Goal: Download file/media

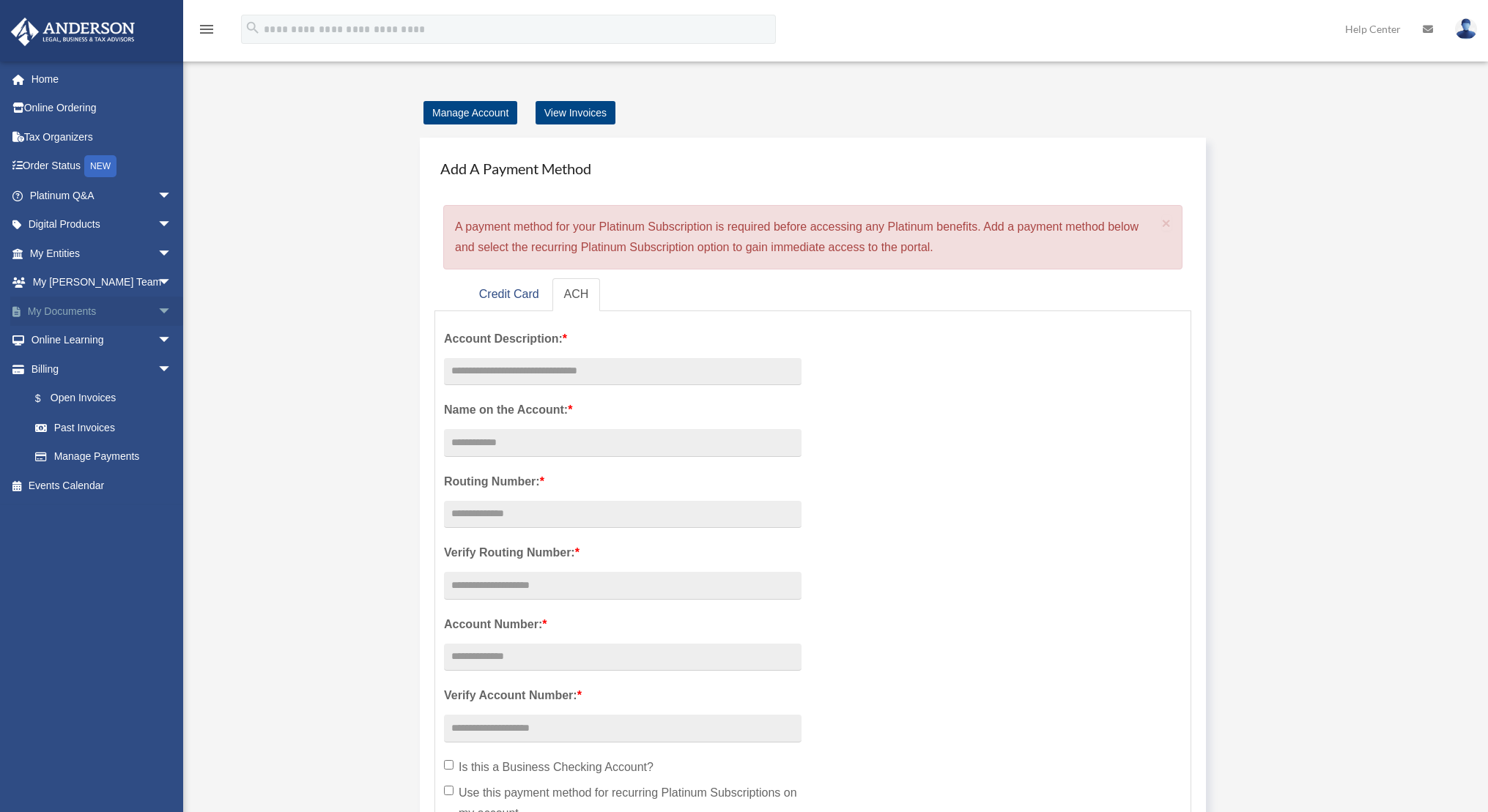
click at [158, 309] on span "arrow_drop_down" at bounding box center [172, 312] width 29 height 30
click at [155, 339] on link "Box" at bounding box center [108, 340] width 174 height 29
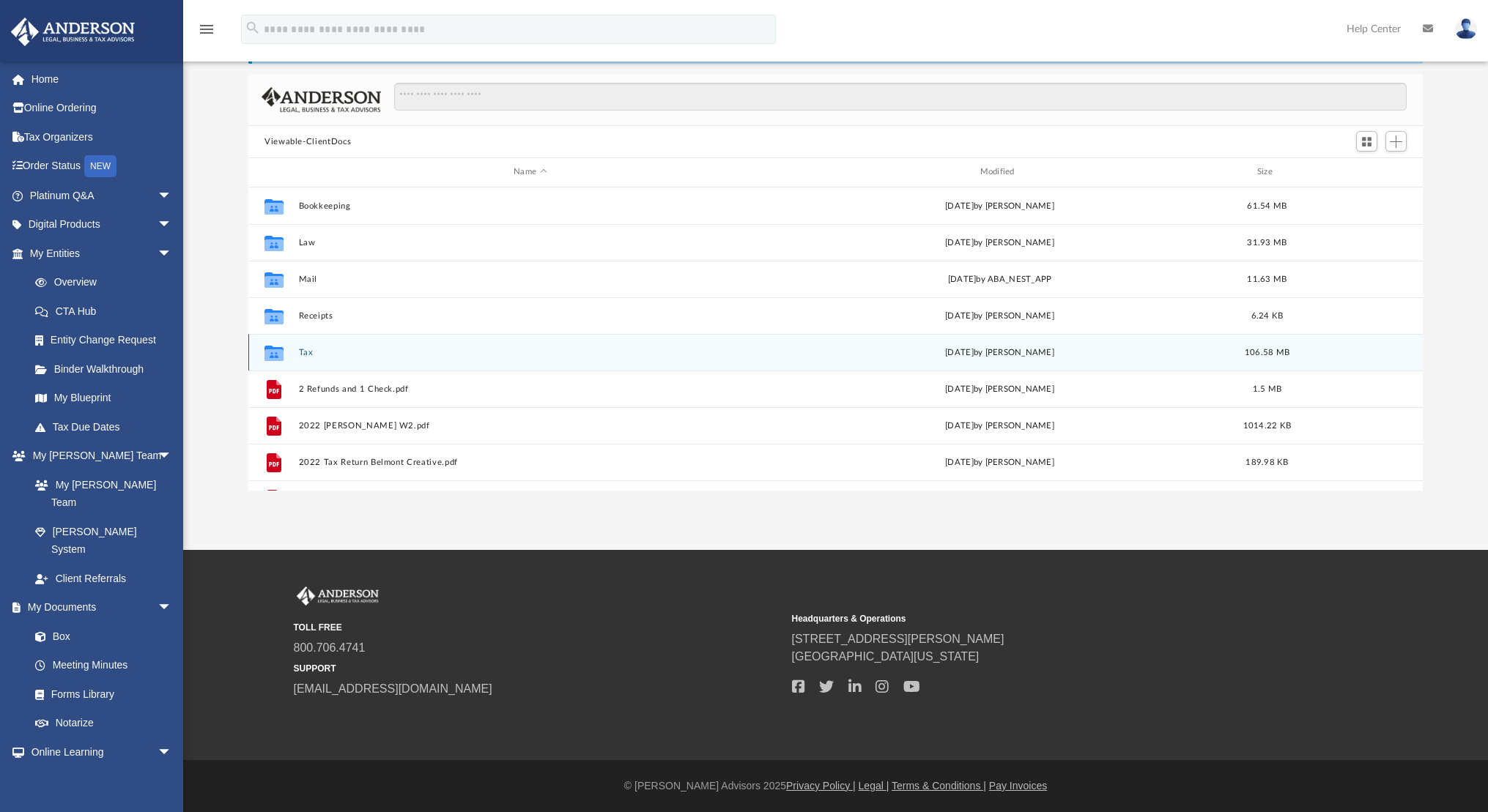
click at [265, 351] on icon "grid" at bounding box center [274, 355] width 19 height 12
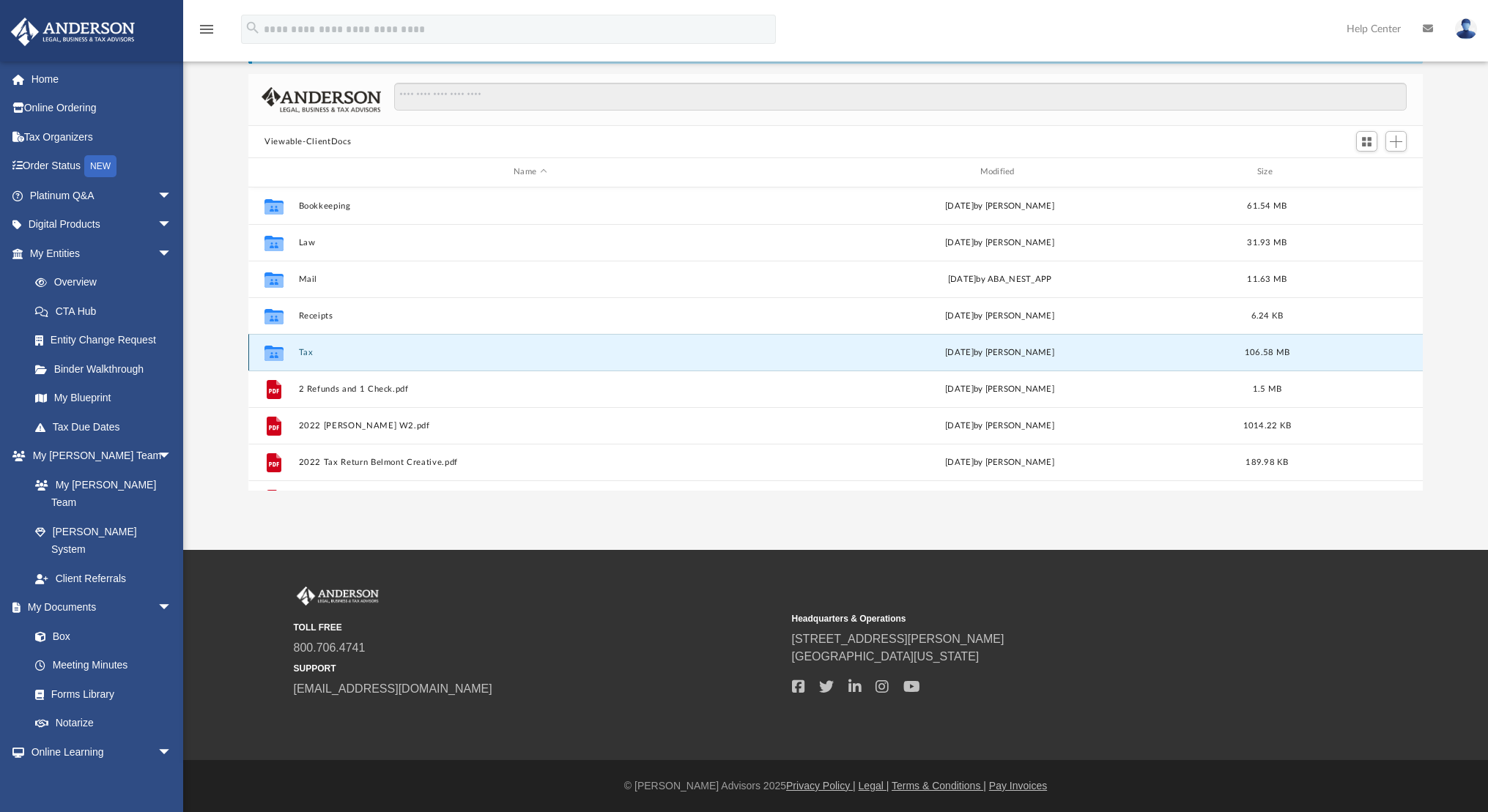
click at [303, 352] on button "Tax" at bounding box center [530, 353] width 463 height 10
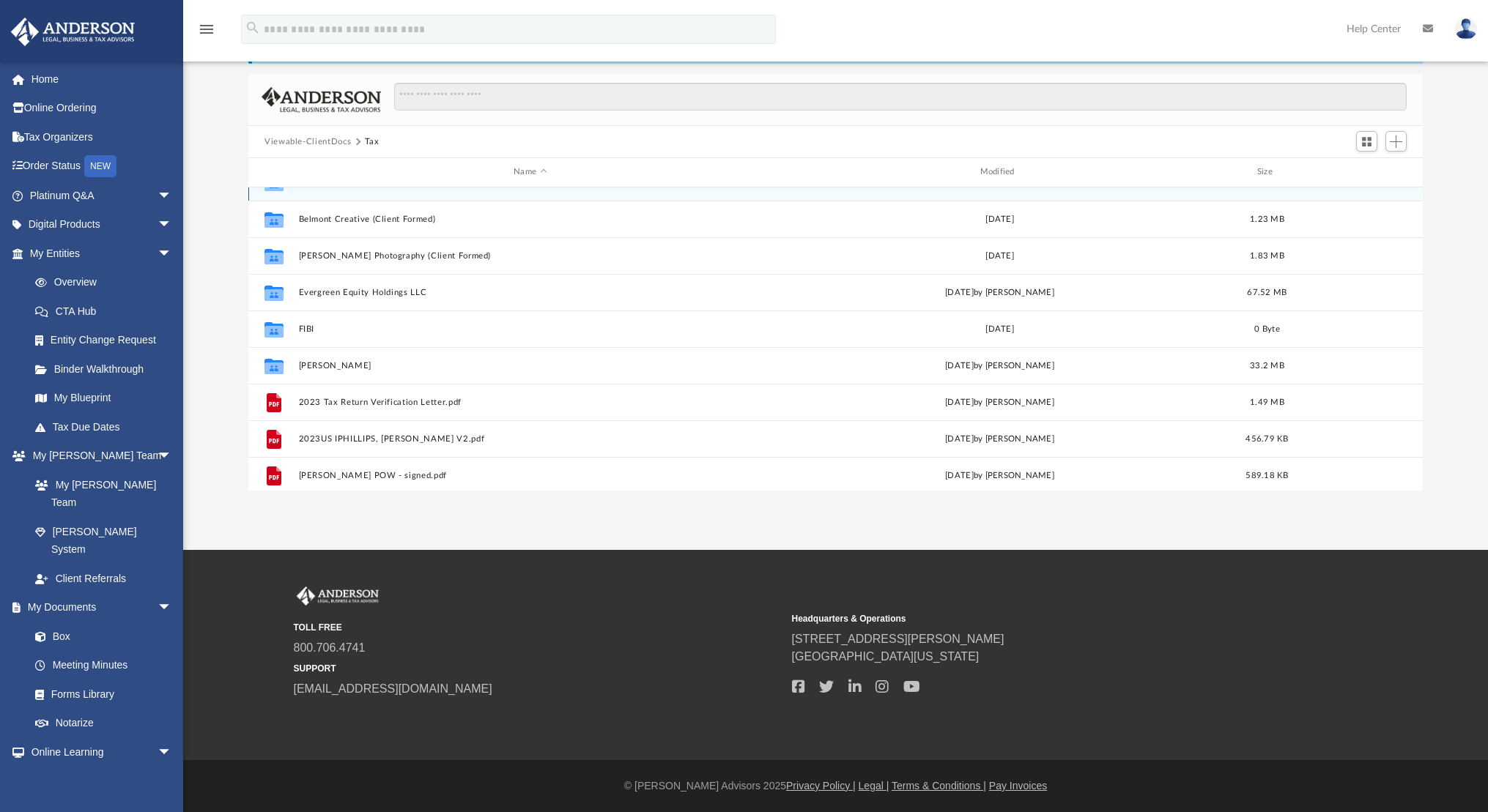
scroll to position [63, 0]
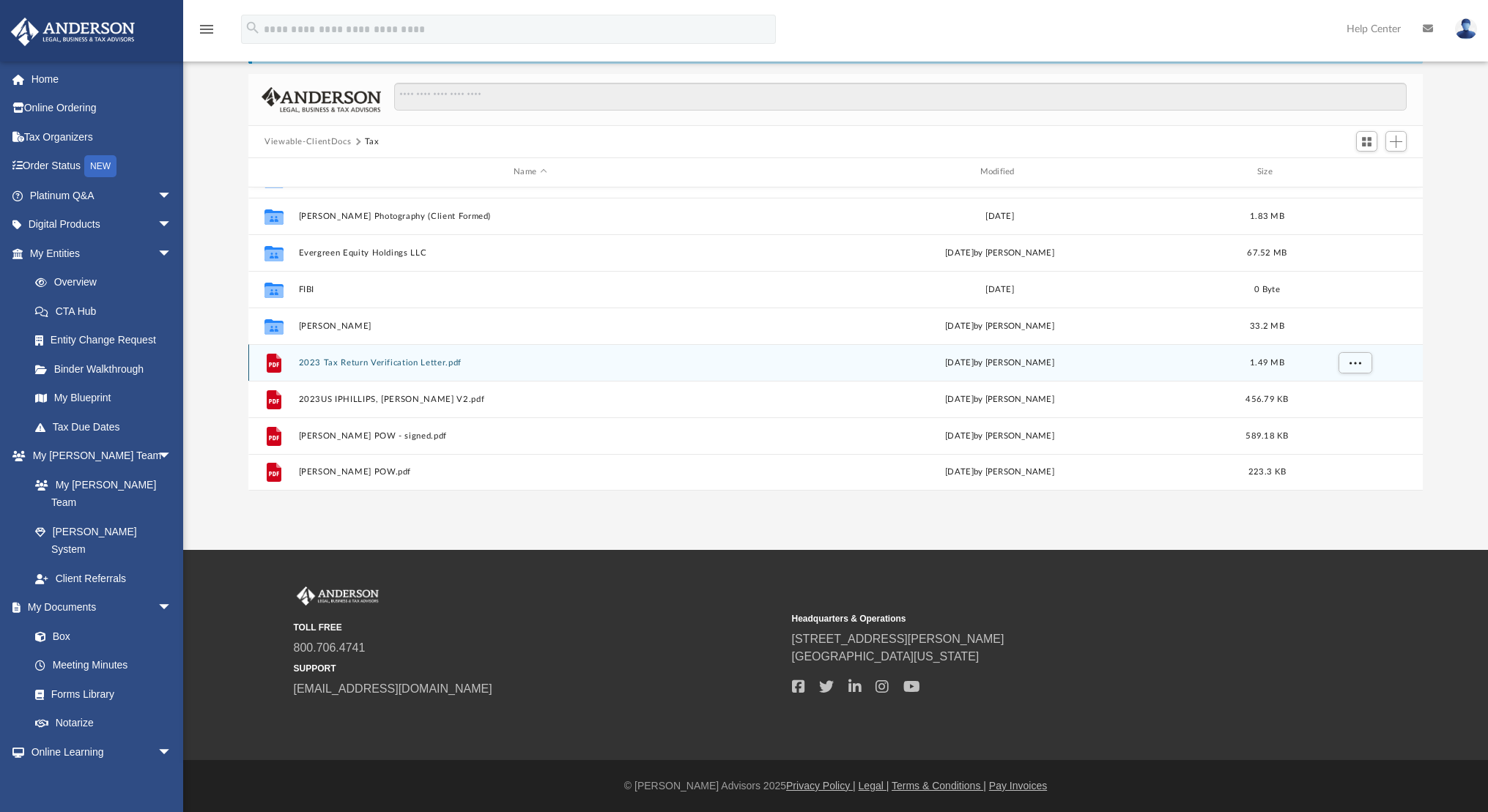
click at [387, 366] on button "2023 Tax Return Verification Letter.pdf" at bounding box center [530, 364] width 463 height 10
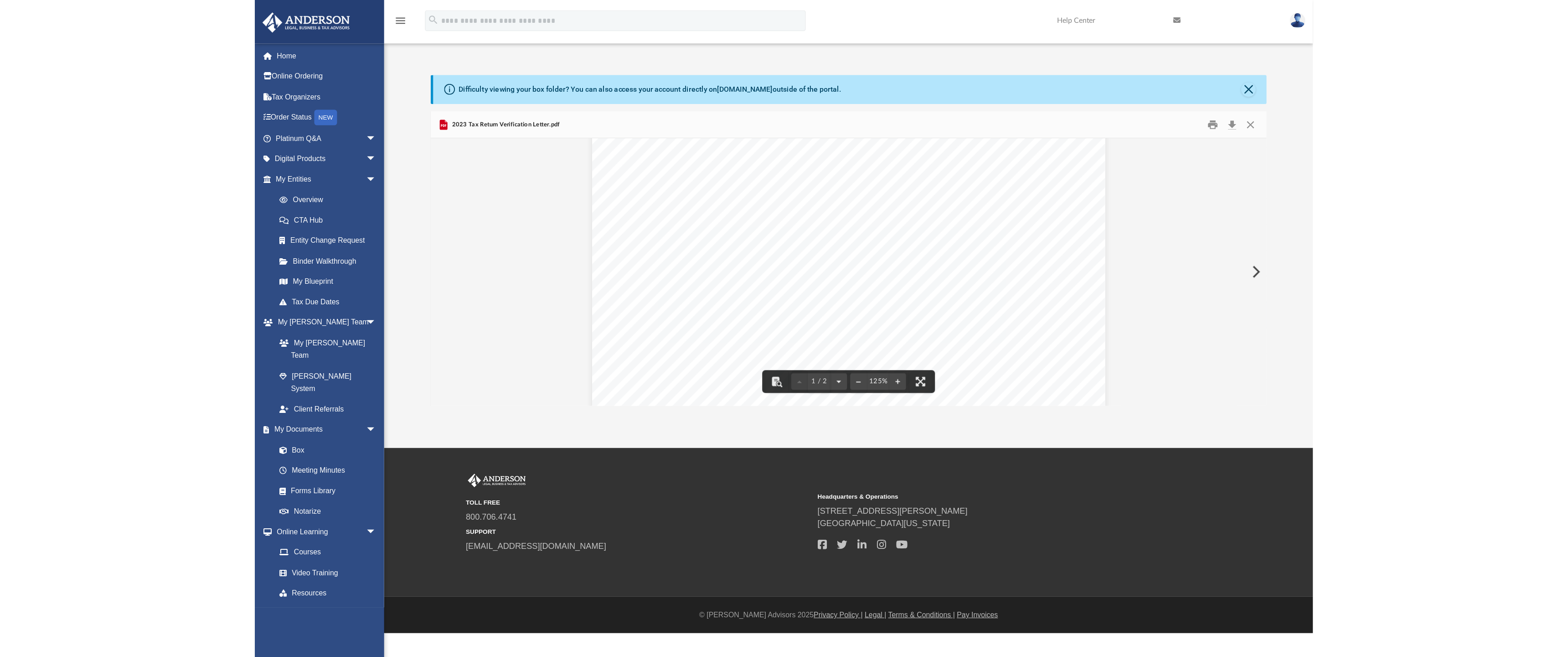
scroll to position [0, 0]
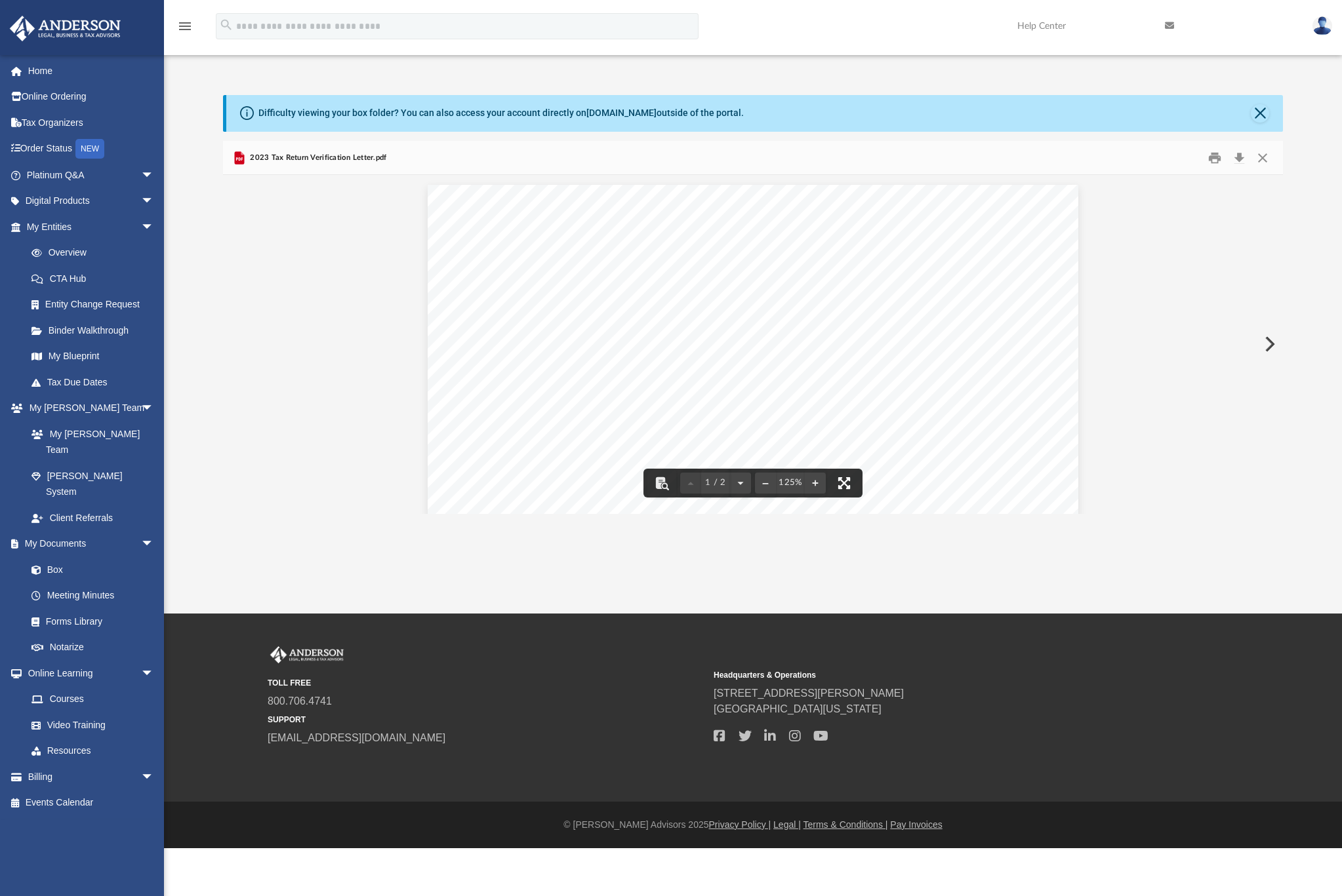
click at [847, 478] on button "File preview" at bounding box center [845, 483] width 29 height 29
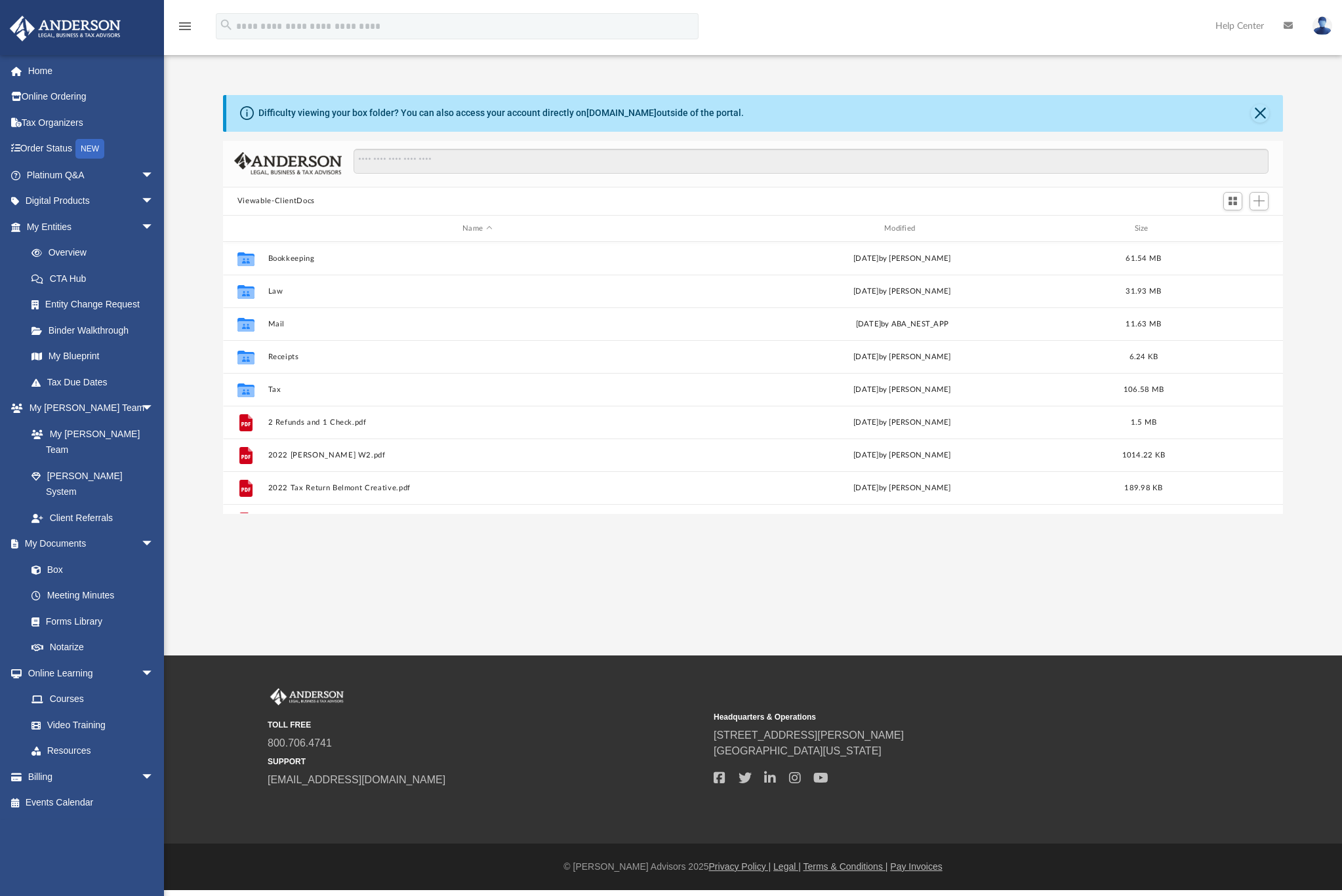
scroll to position [289, 1051]
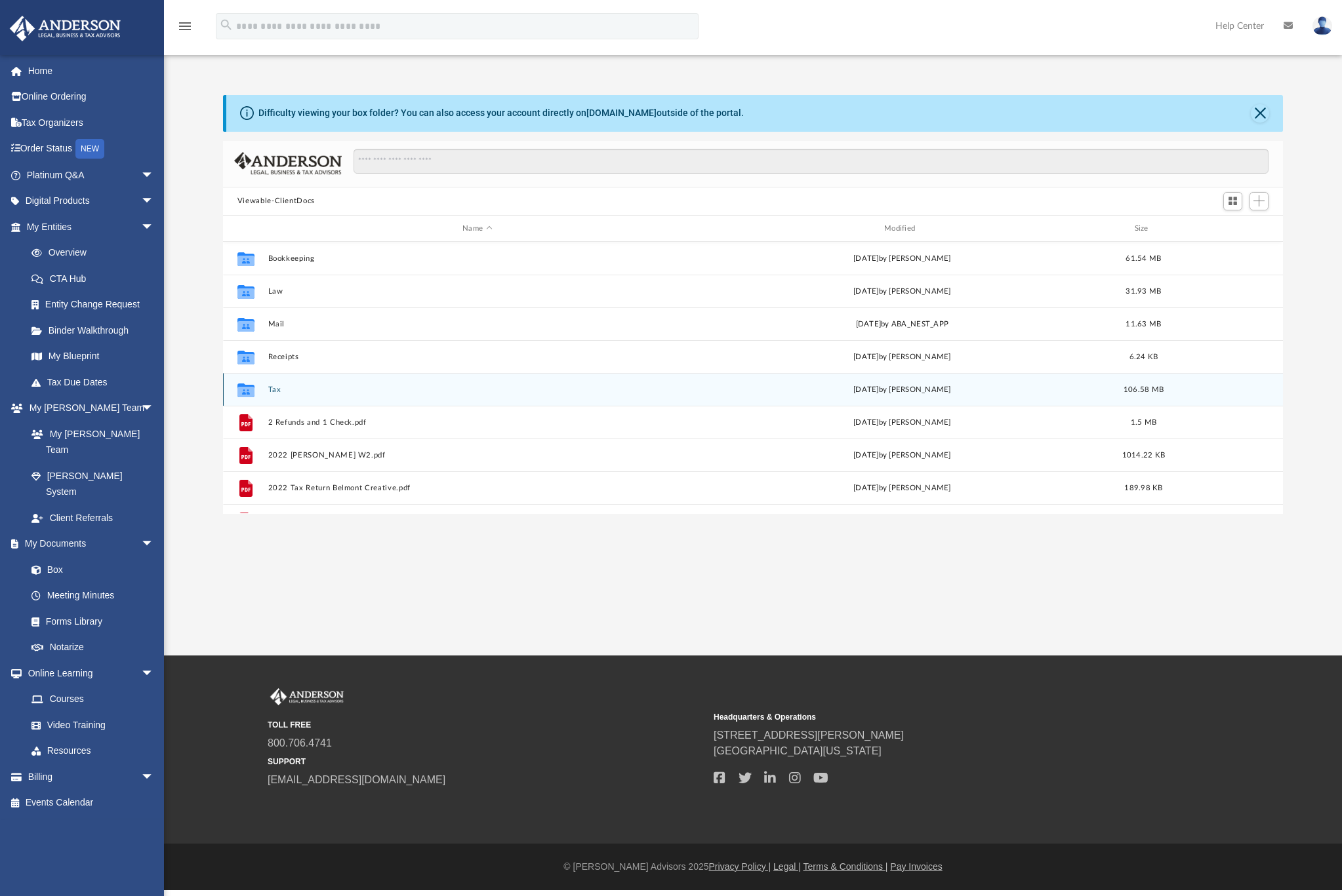
click at [244, 385] on icon "grid" at bounding box center [245, 390] width 17 height 13
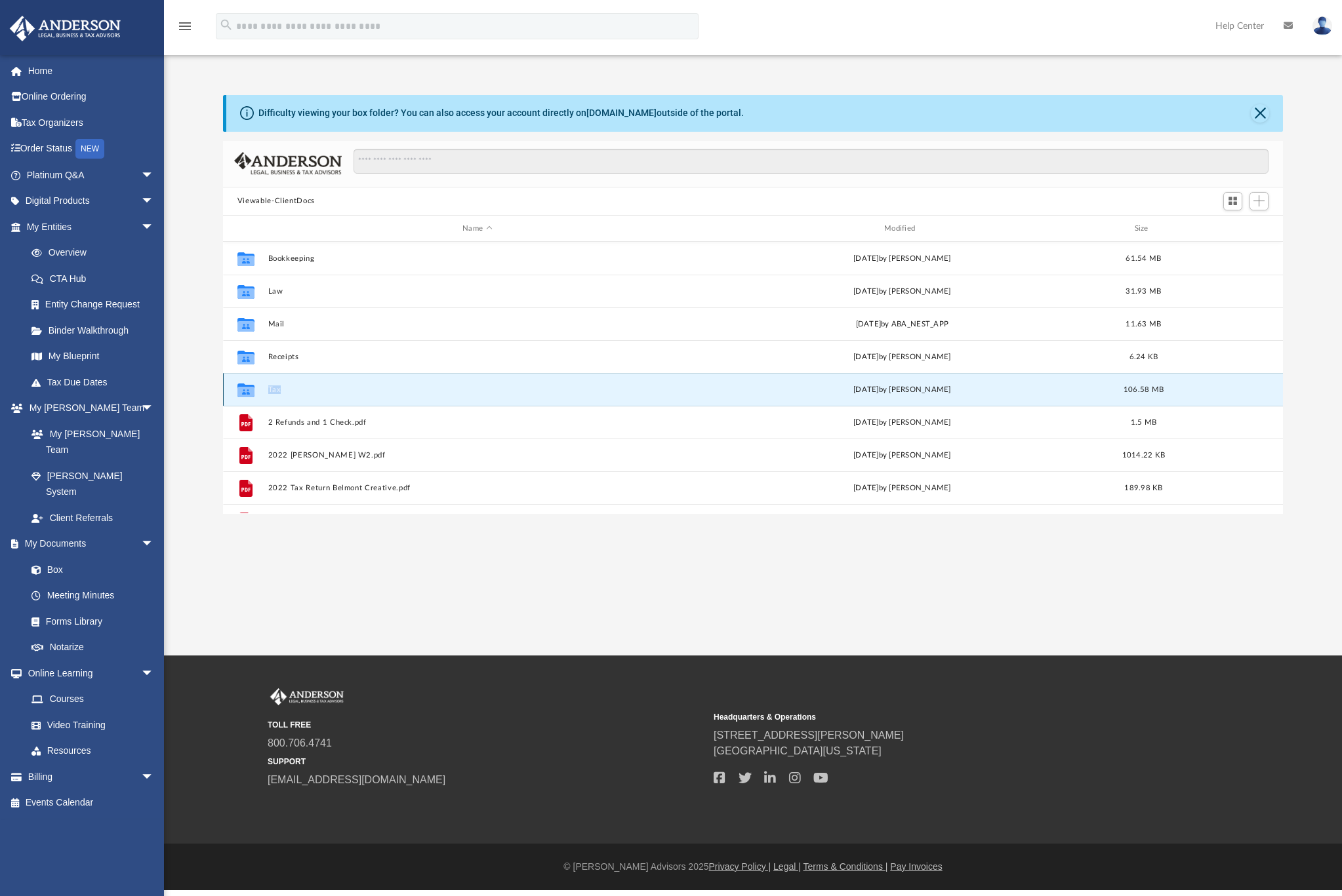
click at [244, 385] on icon "grid" at bounding box center [245, 390] width 17 height 13
drag, startPoint x: 244, startPoint y: 385, endPoint x: 267, endPoint y: 387, distance: 23.1
click at [267, 387] on div "Collaborated Folder Tax [DATE] by [PERSON_NAME] 106.58 MB" at bounding box center [752, 389] width 1060 height 33
click at [276, 390] on button "Tax" at bounding box center [477, 390] width 420 height 9
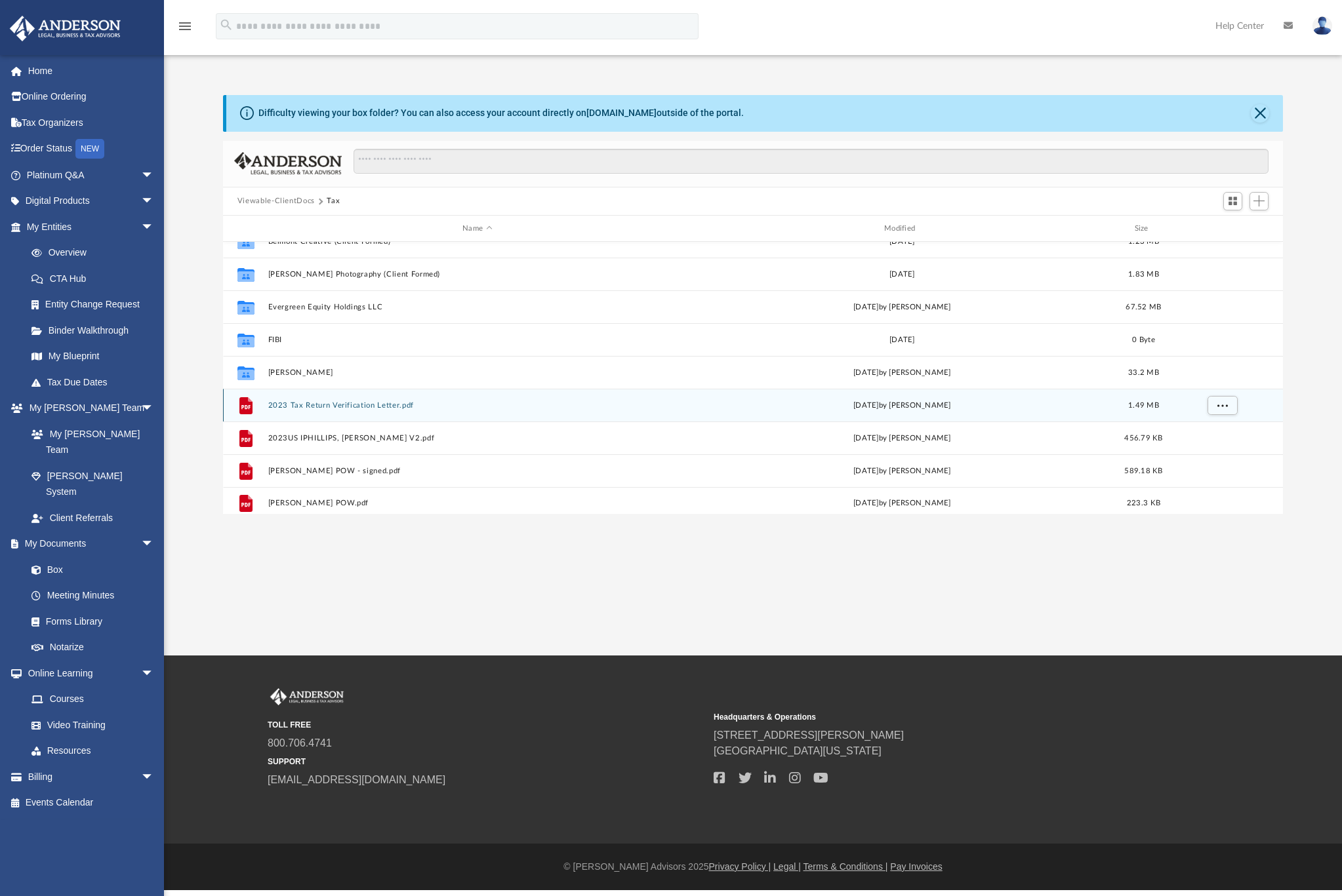
scroll to position [56, 0]
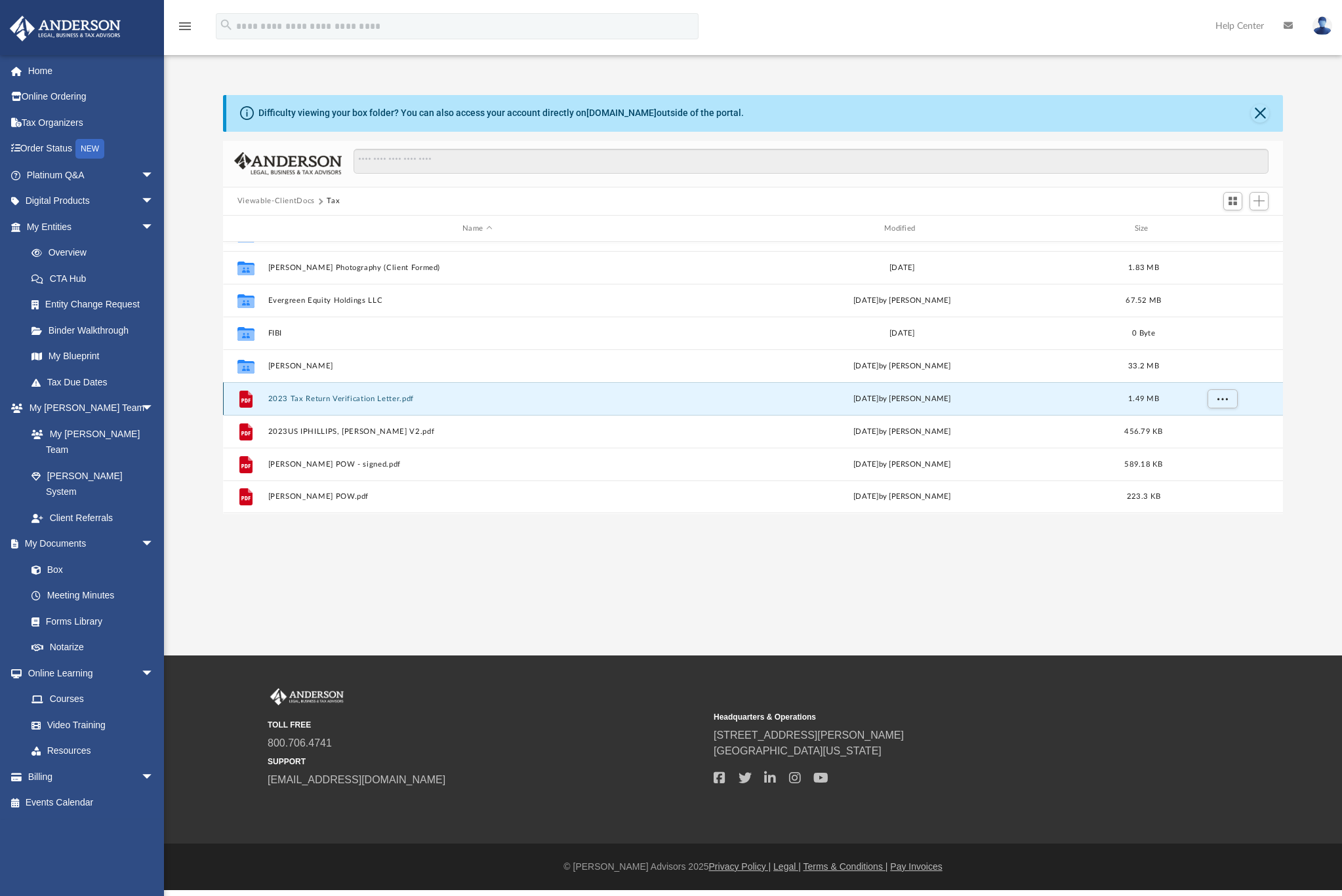
click at [368, 399] on button "2023 Tax Return Verification Letter.pdf" at bounding box center [477, 399] width 420 height 9
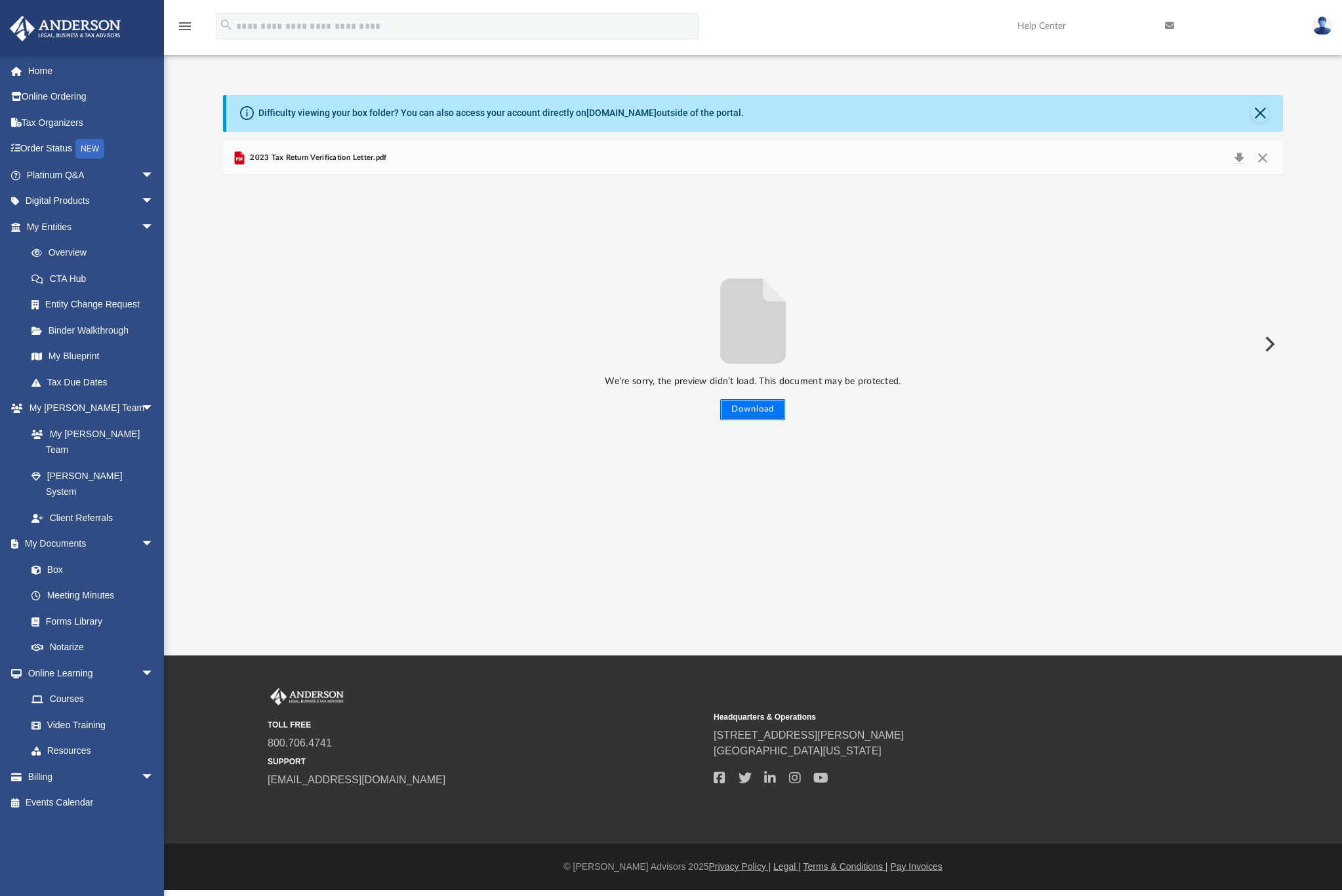
click at [752, 410] on button "Download" at bounding box center [752, 410] width 65 height 21
click at [100, 557] on link "Box" at bounding box center [97, 570] width 156 height 26
click at [46, 557] on link "Box" at bounding box center [97, 570] width 156 height 26
click at [1258, 118] on button "Close" at bounding box center [1260, 114] width 19 height 19
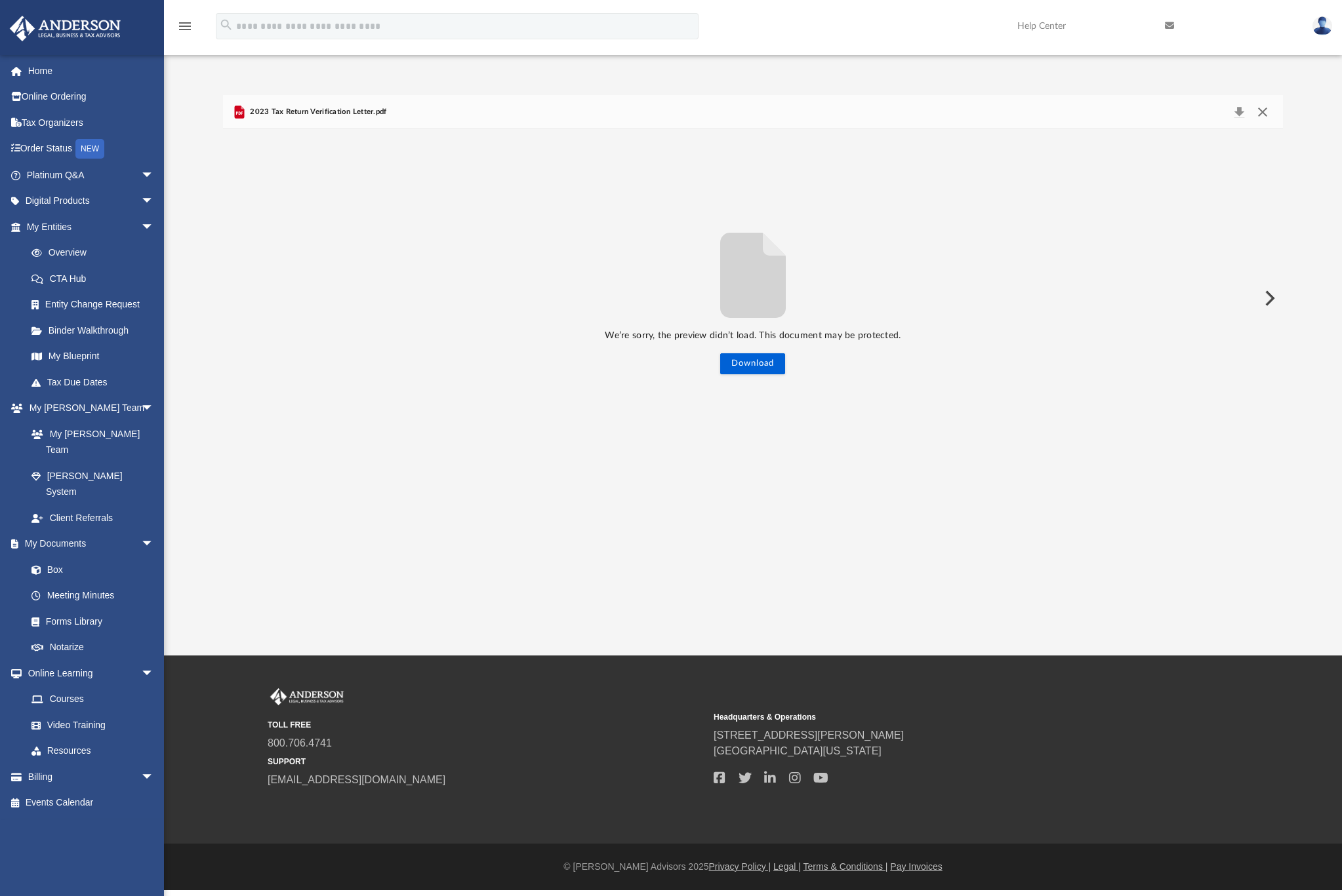
click at [1263, 113] on button "Close" at bounding box center [1262, 112] width 23 height 19
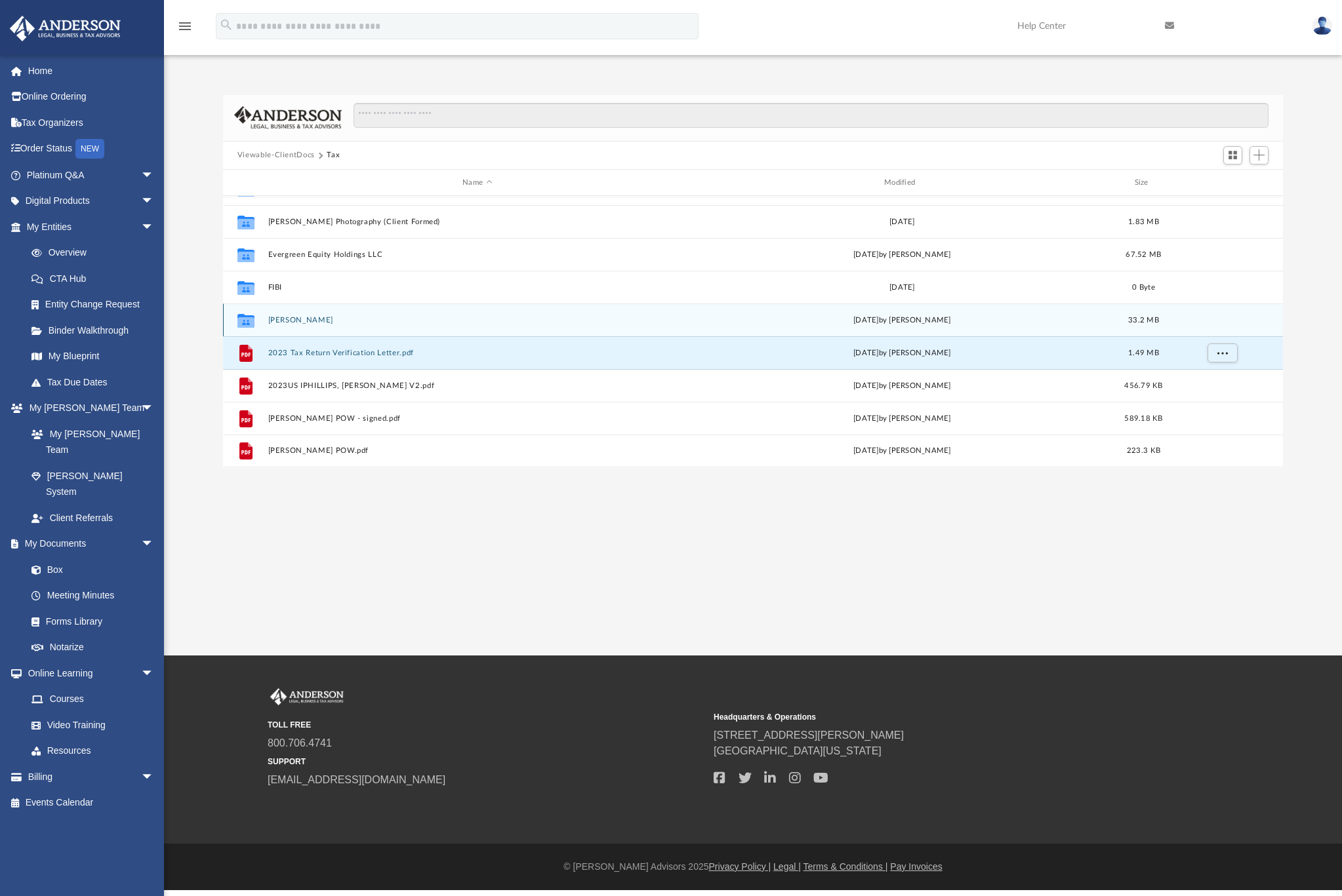
click at [293, 319] on button "Phillips, Ryan" at bounding box center [477, 320] width 420 height 9
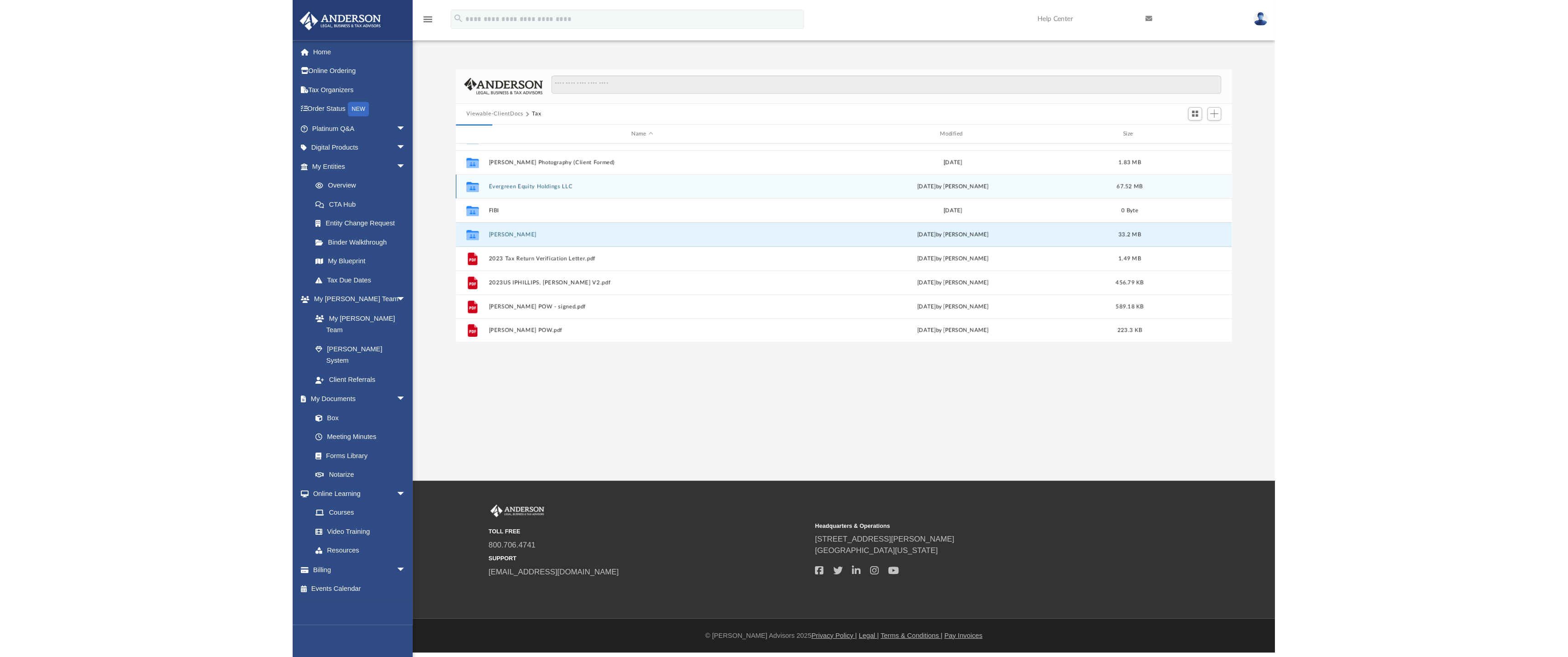
scroll to position [0, 0]
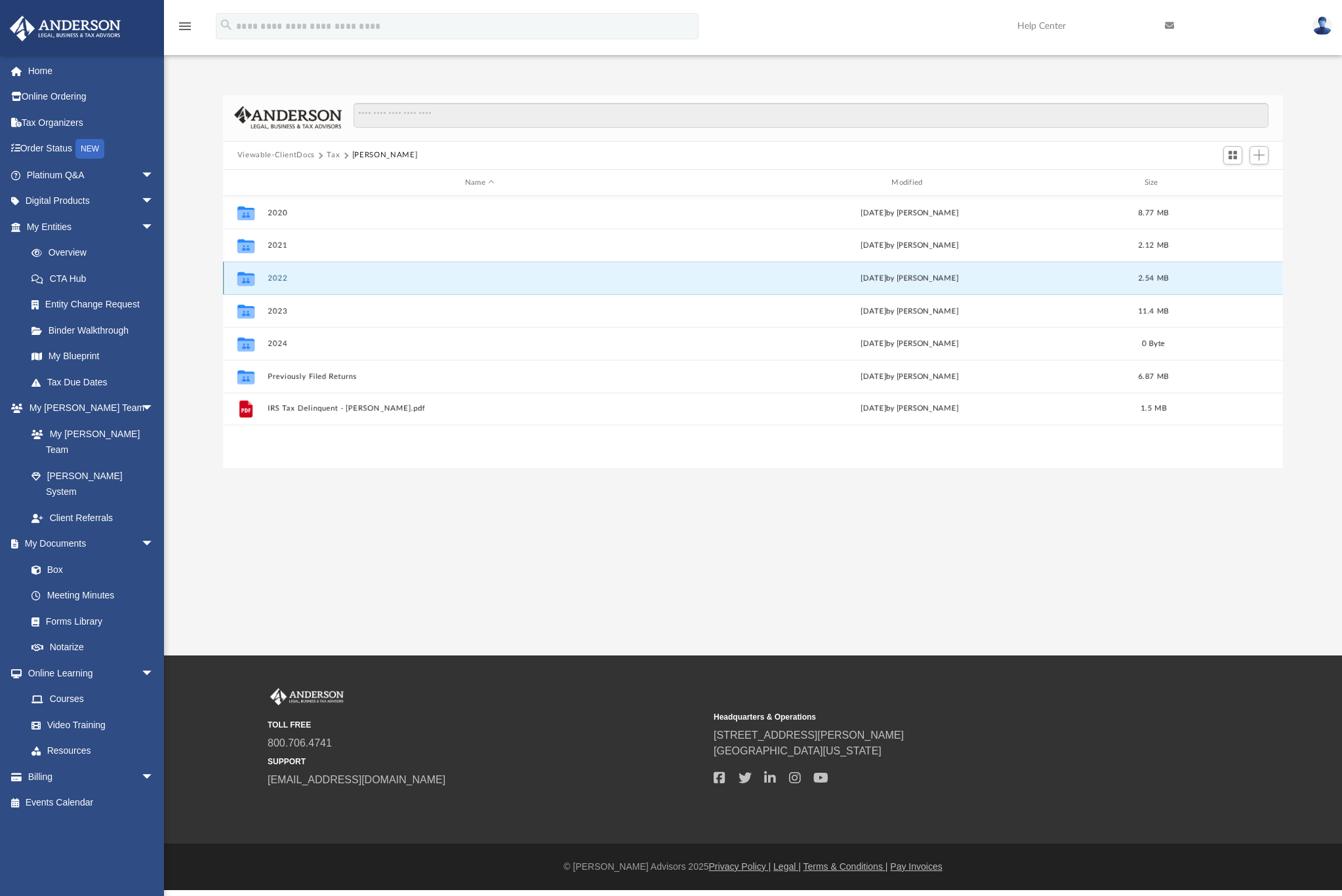
click at [270, 279] on button "2022" at bounding box center [480, 279] width 424 height 9
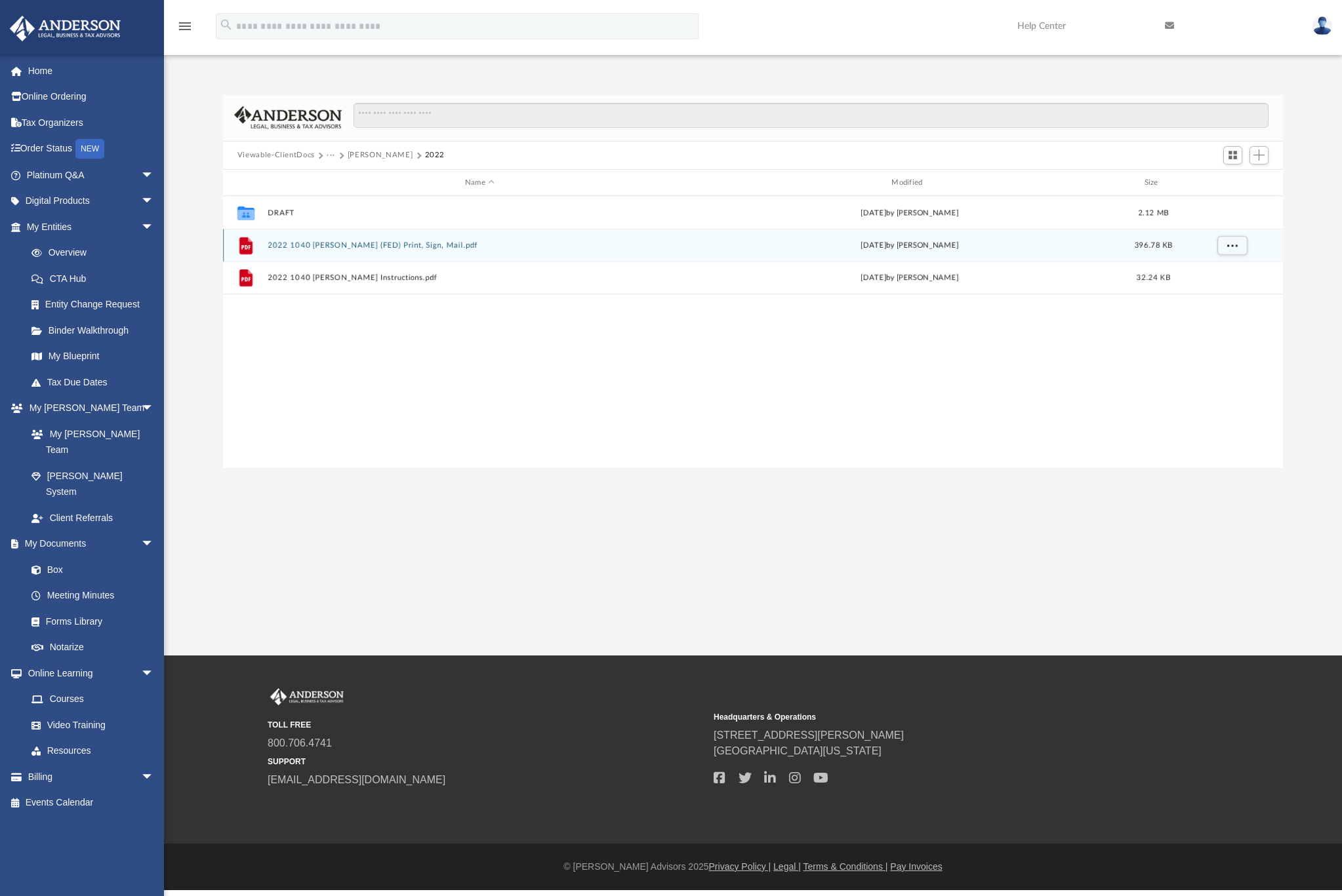
click at [298, 249] on button "2022 1040 Phillips, Ryan (FED) Print, Sign, Mail.pdf" at bounding box center [480, 246] width 424 height 9
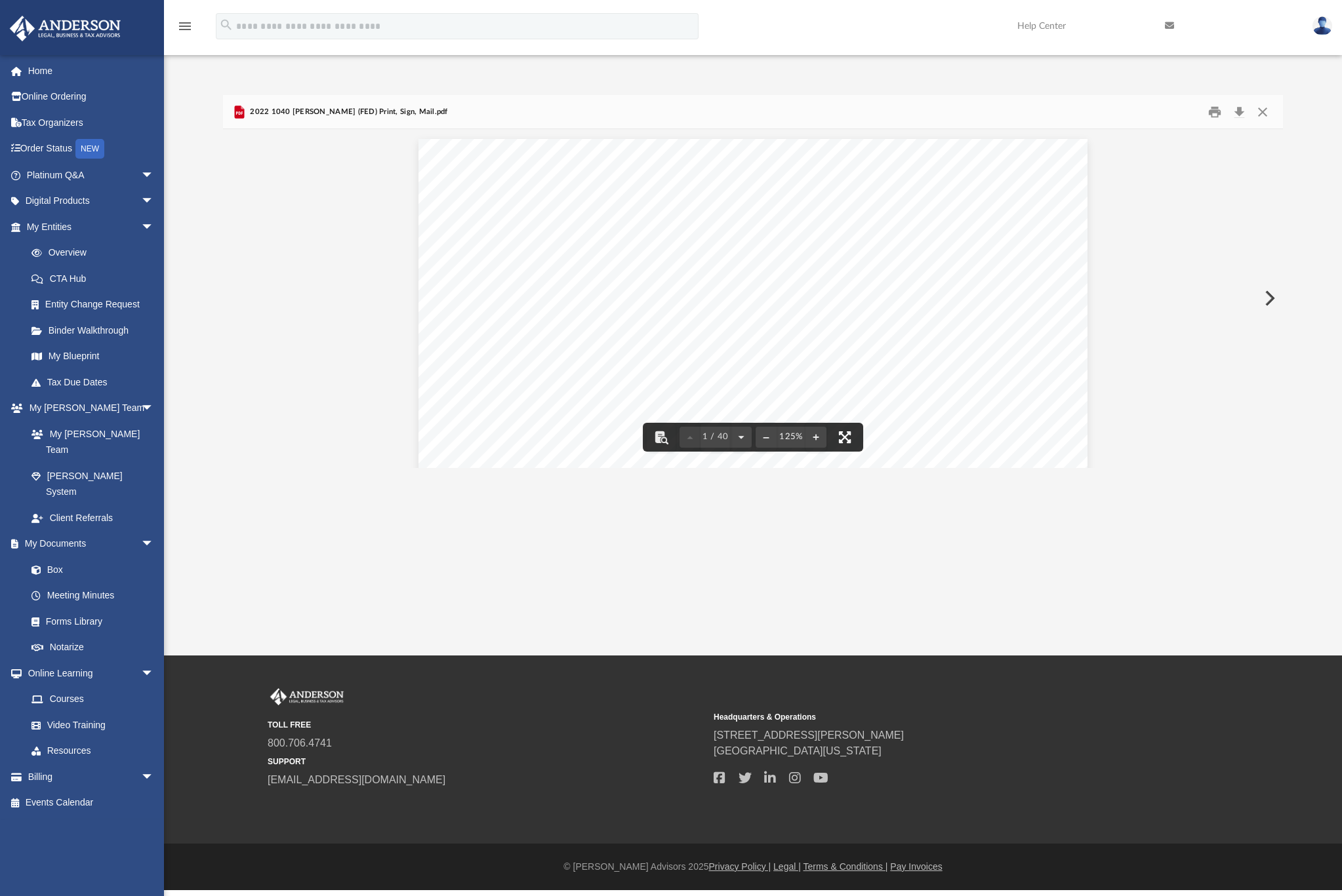
click at [850, 436] on button "File preview" at bounding box center [845, 437] width 29 height 29
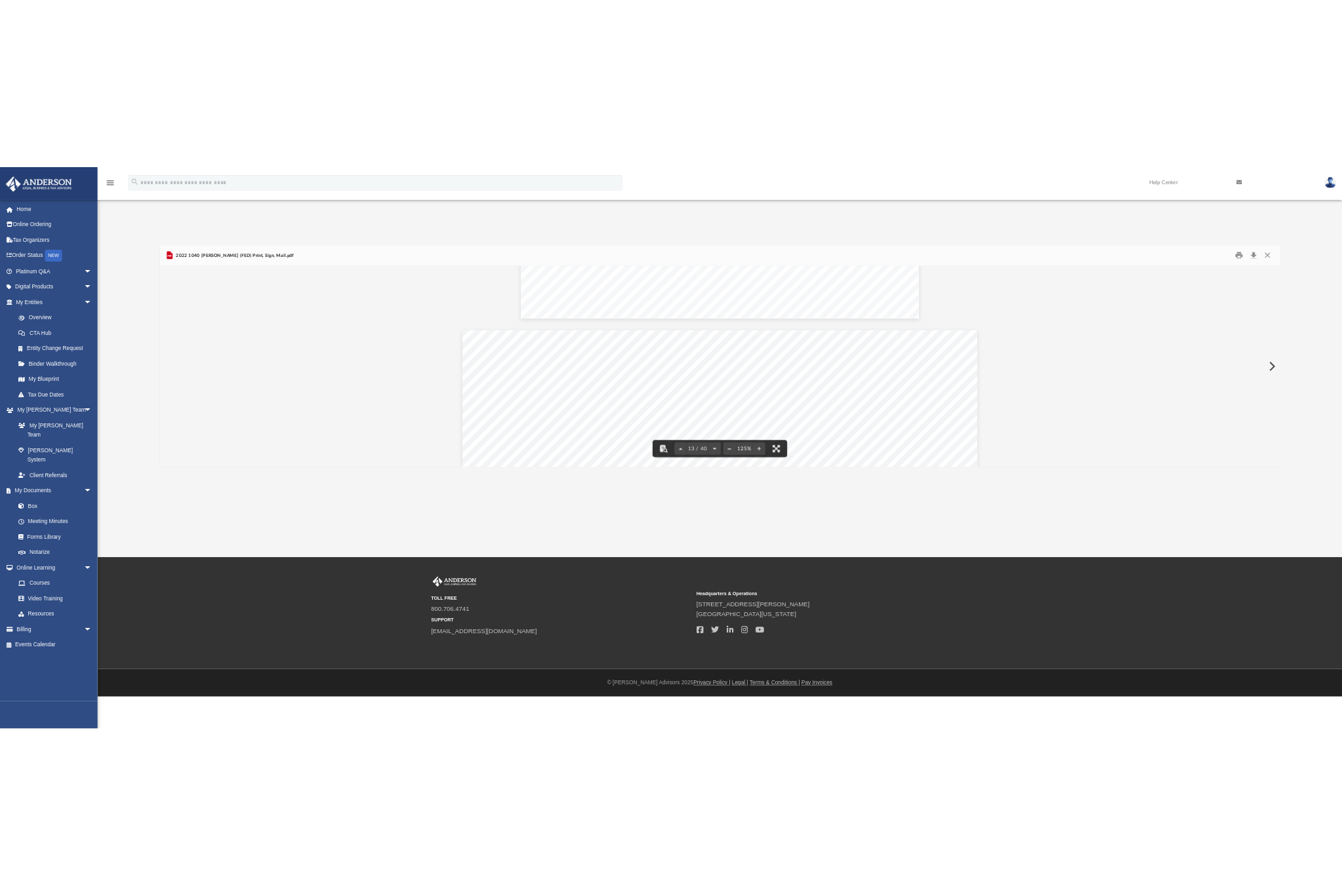
scroll to position [10622, 0]
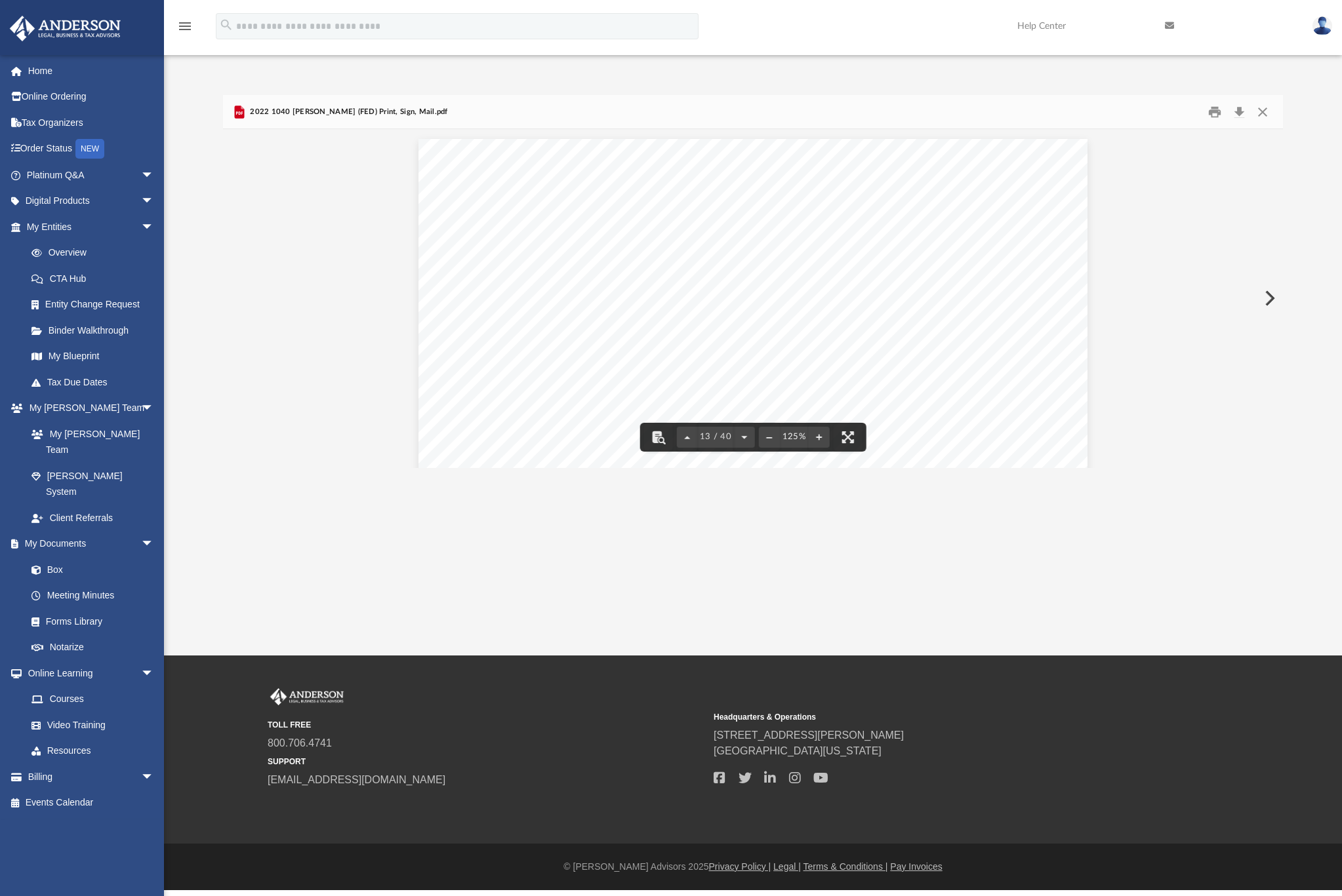
click at [195, 343] on div "Difficulty viewing your box folder? You can also access your account directly o…" at bounding box center [752, 281] width 1178 height 373
click at [1256, 118] on button "Close" at bounding box center [1262, 112] width 23 height 21
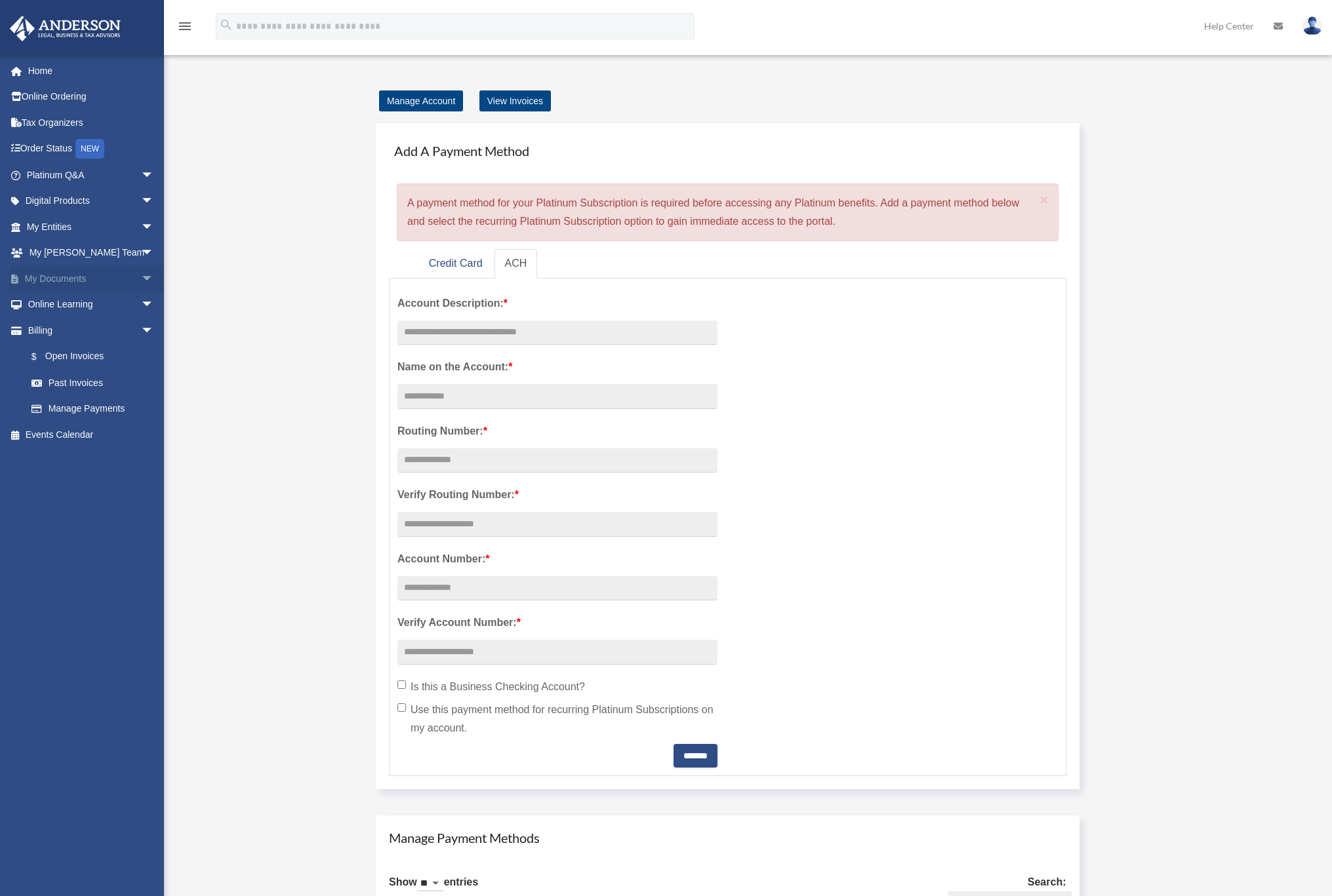
click at [141, 281] on span "arrow_drop_down" at bounding box center [154, 279] width 26 height 27
click at [65, 300] on link "Box" at bounding box center [97, 304] width 156 height 26
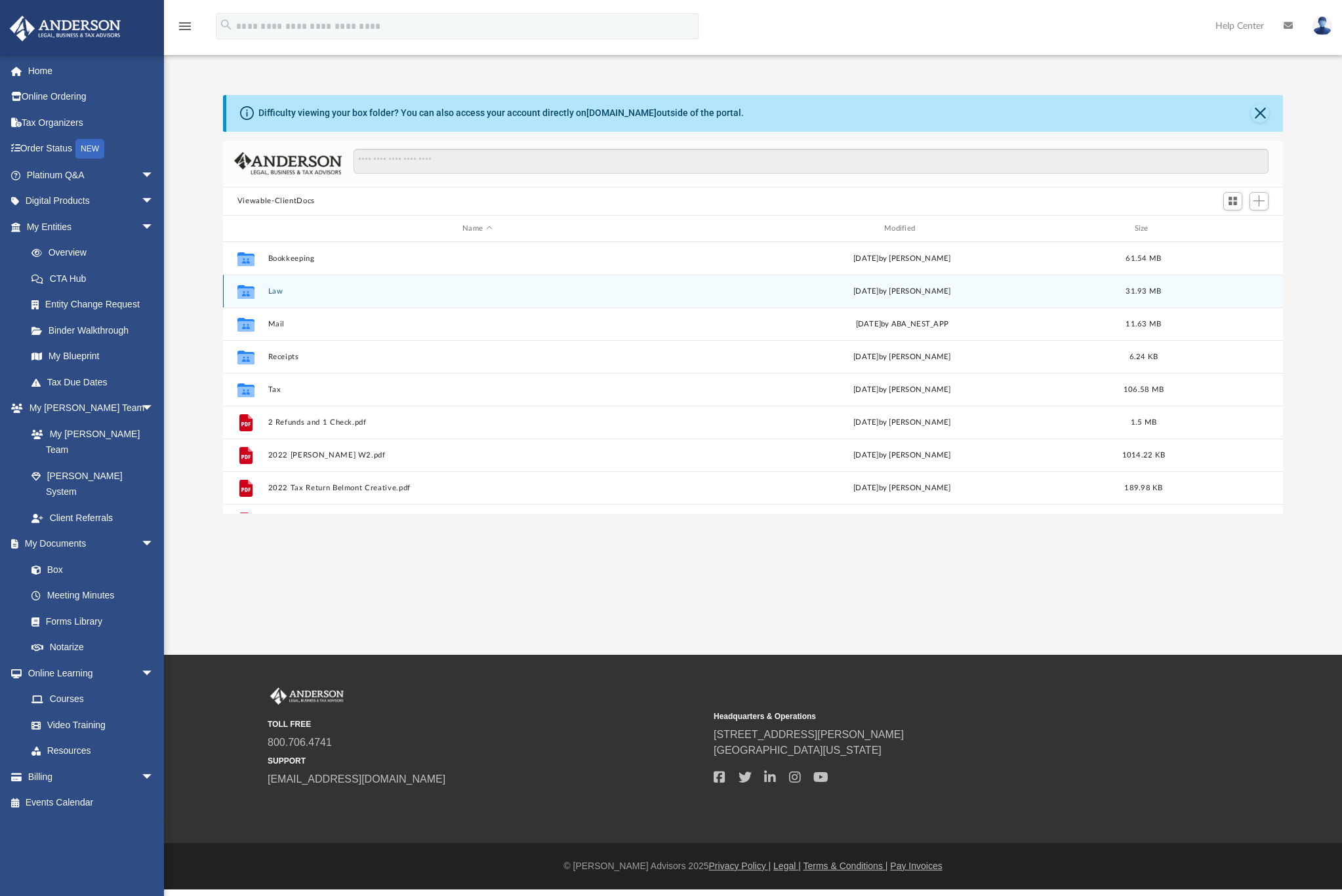
scroll to position [289, 1051]
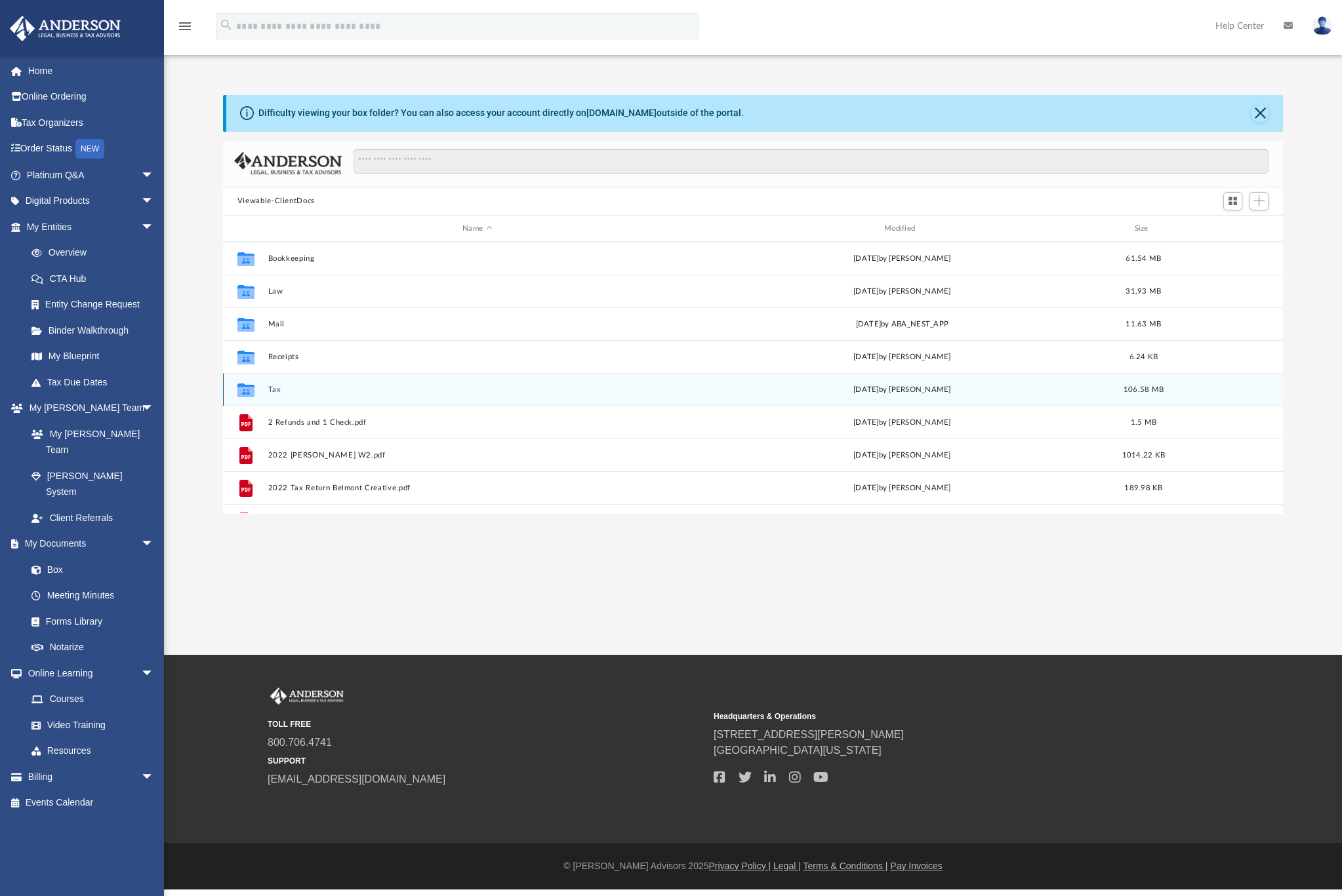
click at [244, 389] on icon "grid" at bounding box center [245, 393] width 17 height 11
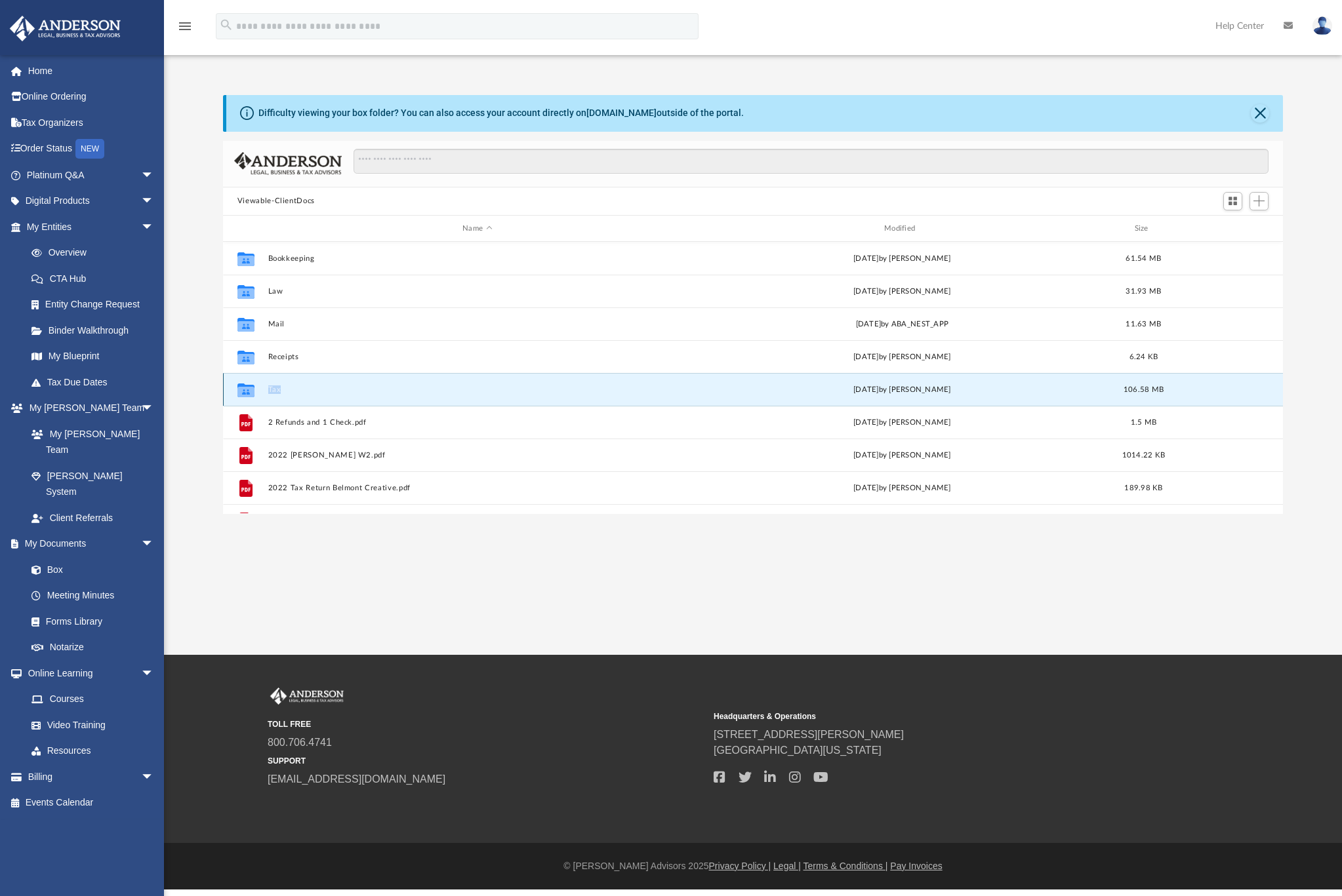
click at [244, 389] on icon "grid" at bounding box center [245, 393] width 17 height 11
drag, startPoint x: 244, startPoint y: 389, endPoint x: 273, endPoint y: 393, distance: 29.3
click at [274, 393] on button "Tax" at bounding box center [477, 390] width 420 height 9
click at [272, 392] on button "Tax" at bounding box center [477, 390] width 420 height 9
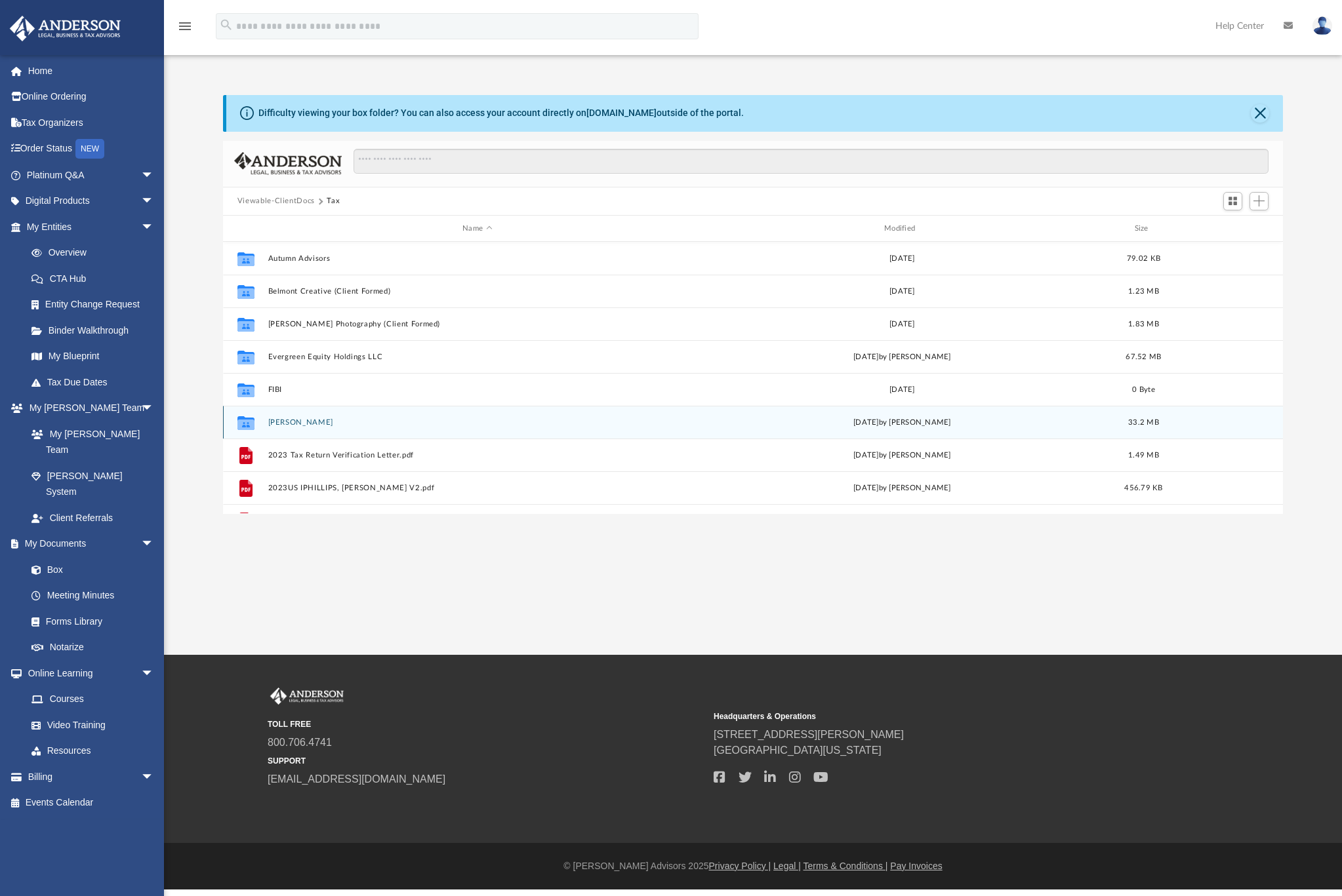
click at [247, 424] on icon "grid" at bounding box center [245, 425] width 17 height 11
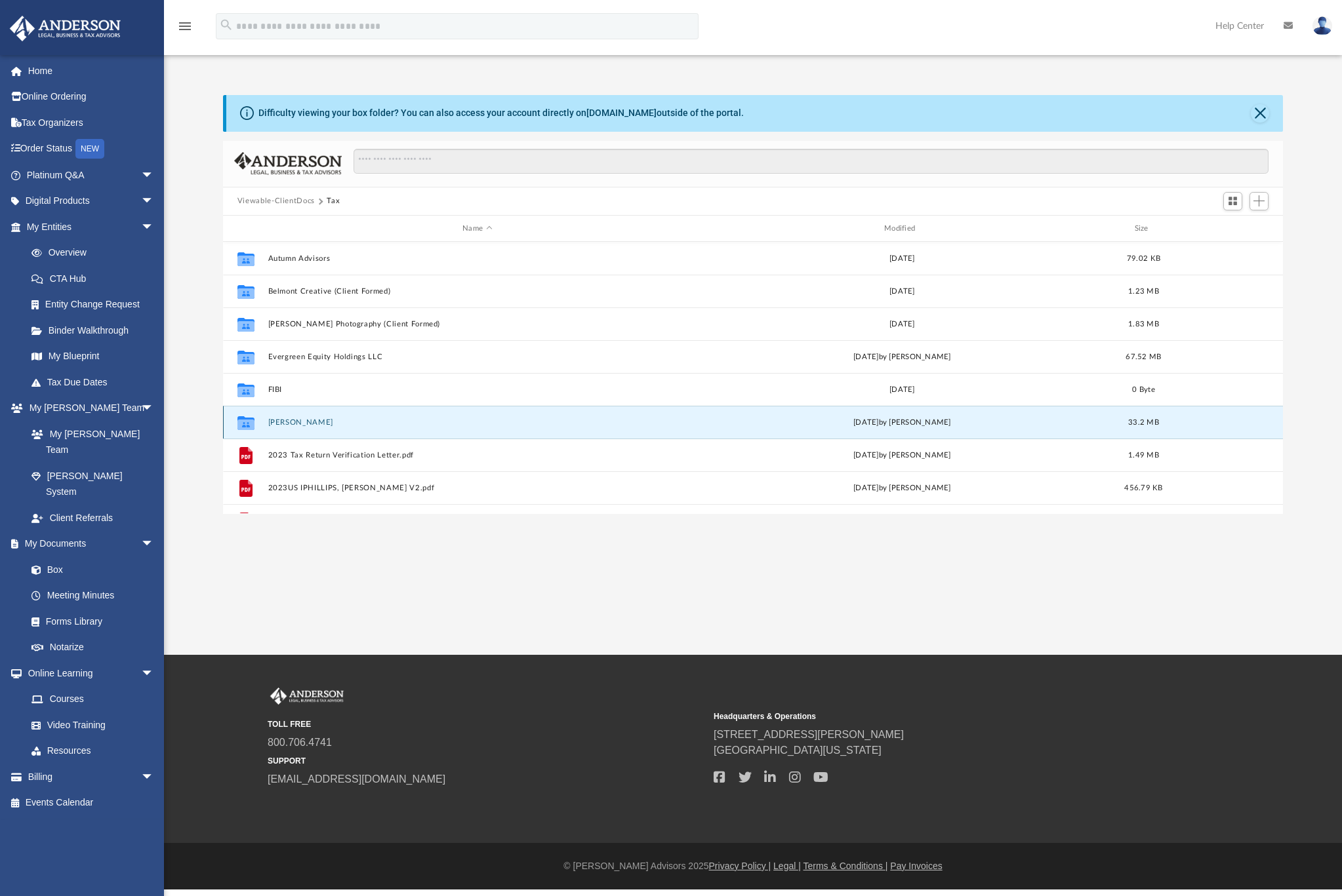
click at [282, 427] on button "Phillips, Ryan" at bounding box center [477, 423] width 420 height 9
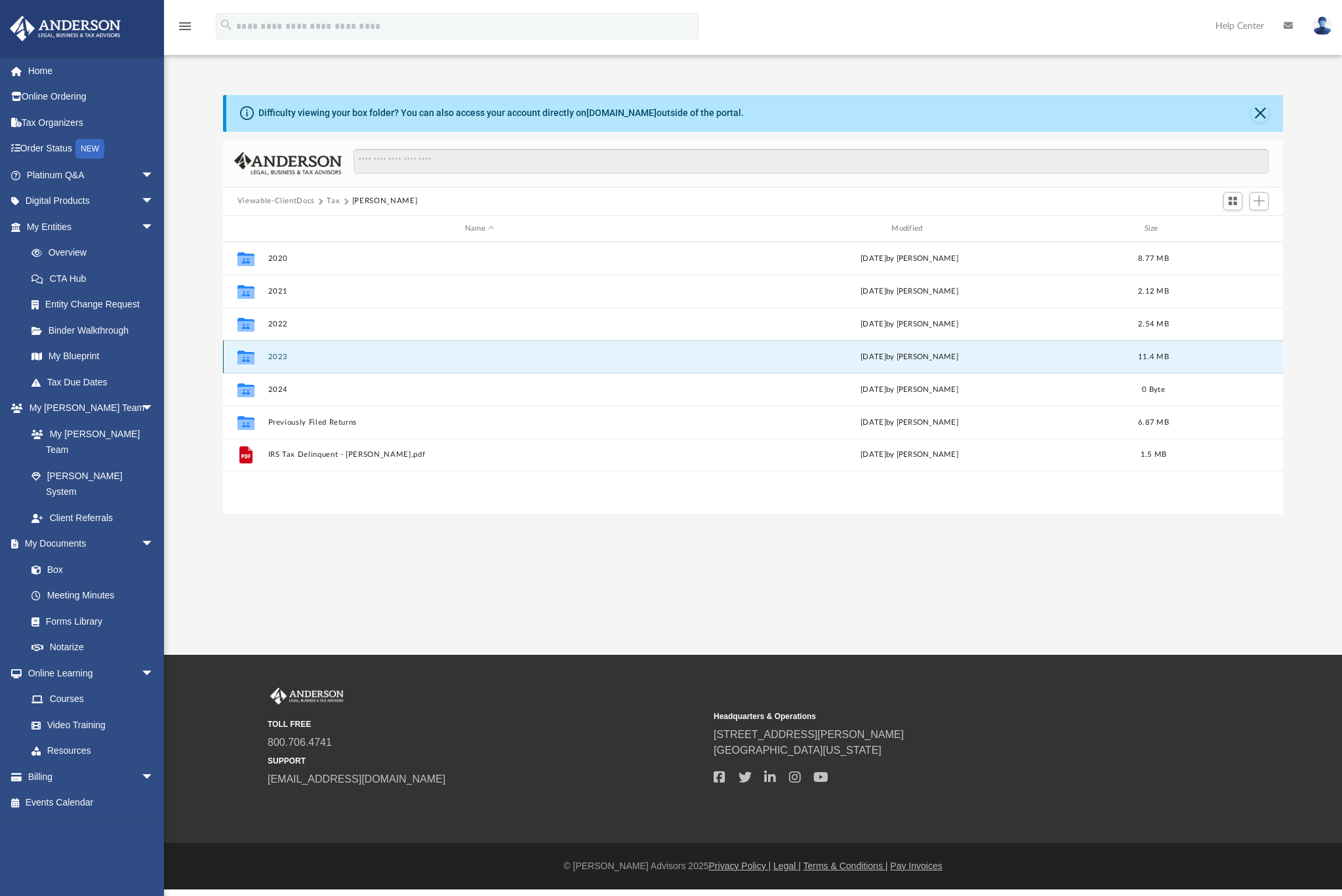
click at [276, 354] on button "2023" at bounding box center [480, 358] width 424 height 9
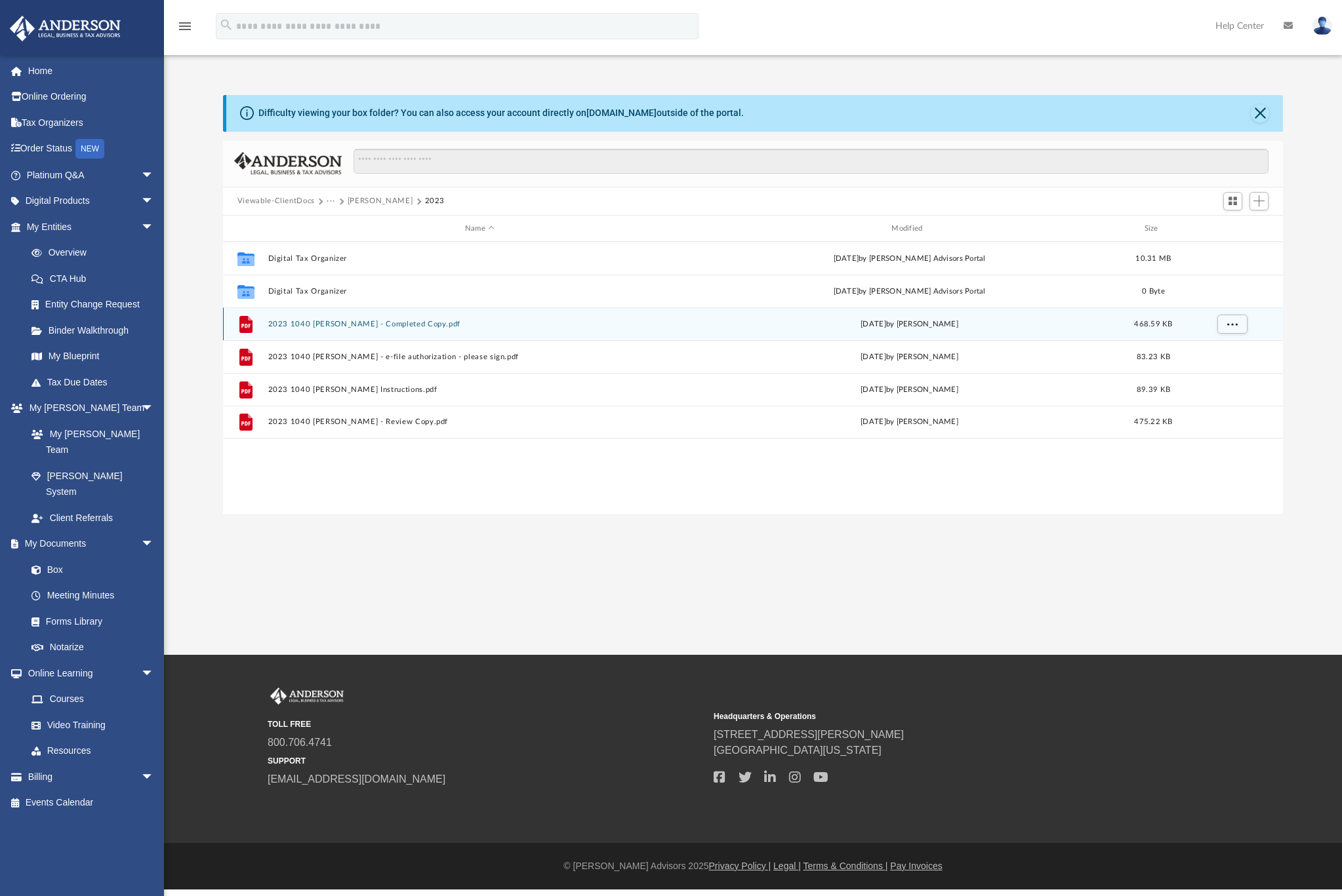
click at [397, 324] on button "2023 1040 Phillips, Ryan - Completed Copy.pdf" at bounding box center [480, 325] width 424 height 9
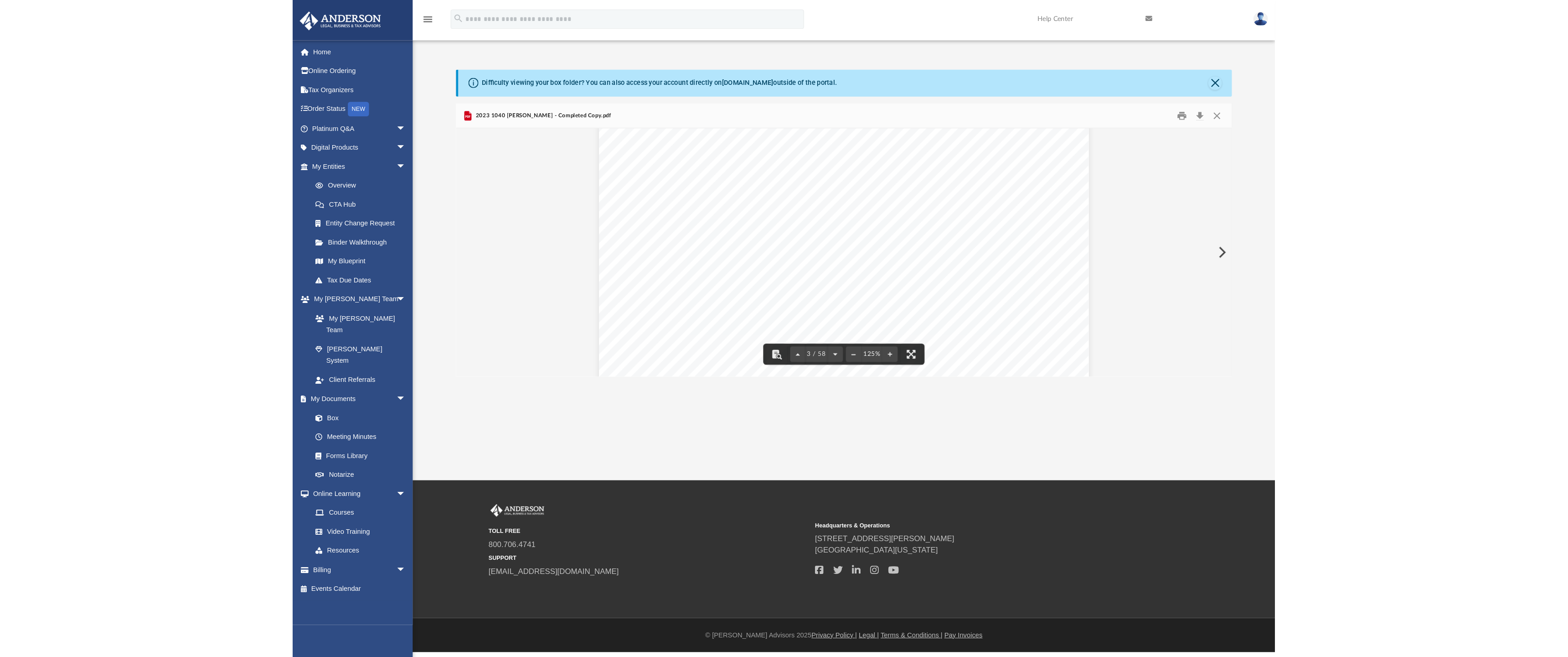
scroll to position [1460, 0]
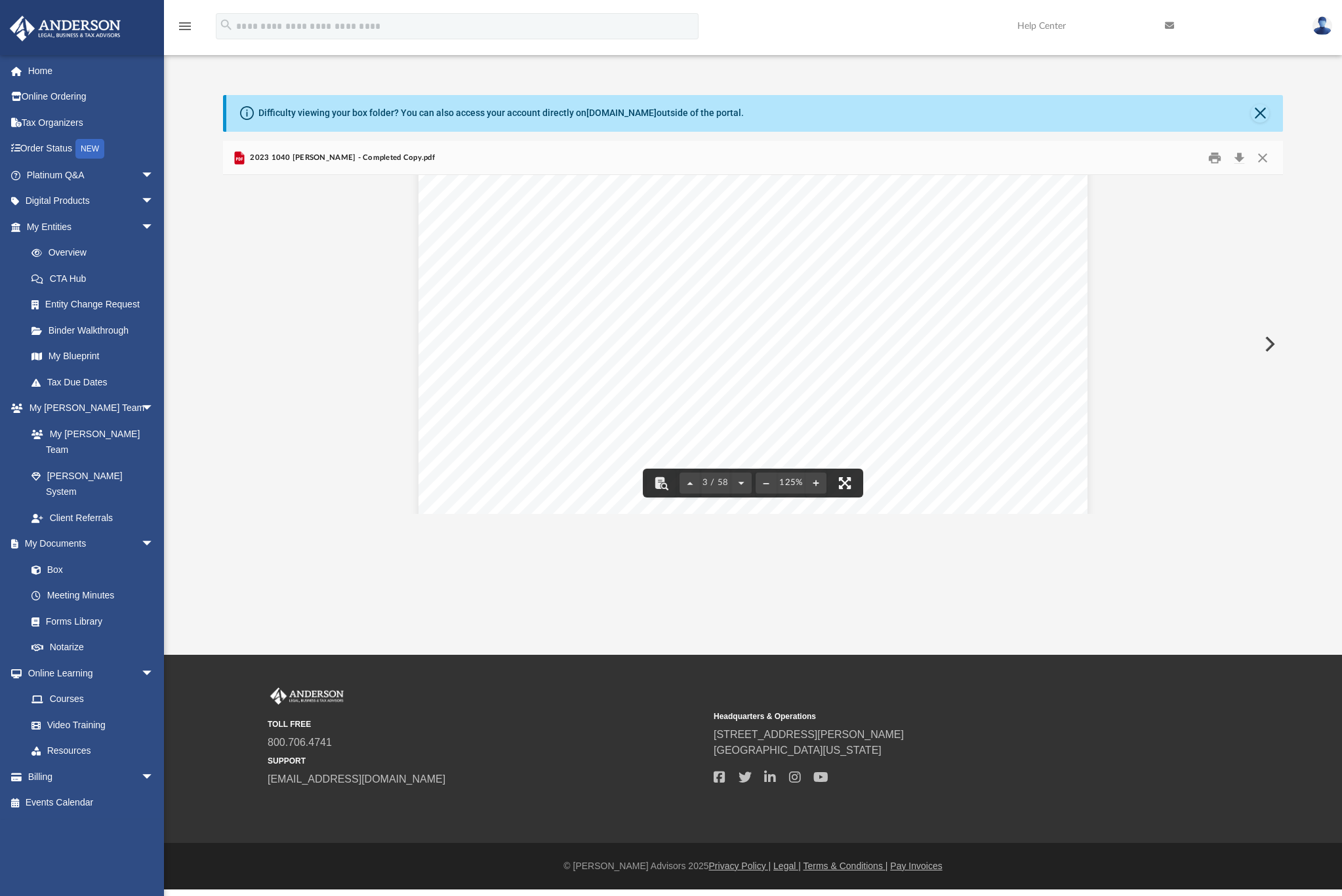
click at [848, 481] on button "File preview" at bounding box center [845, 483] width 29 height 29
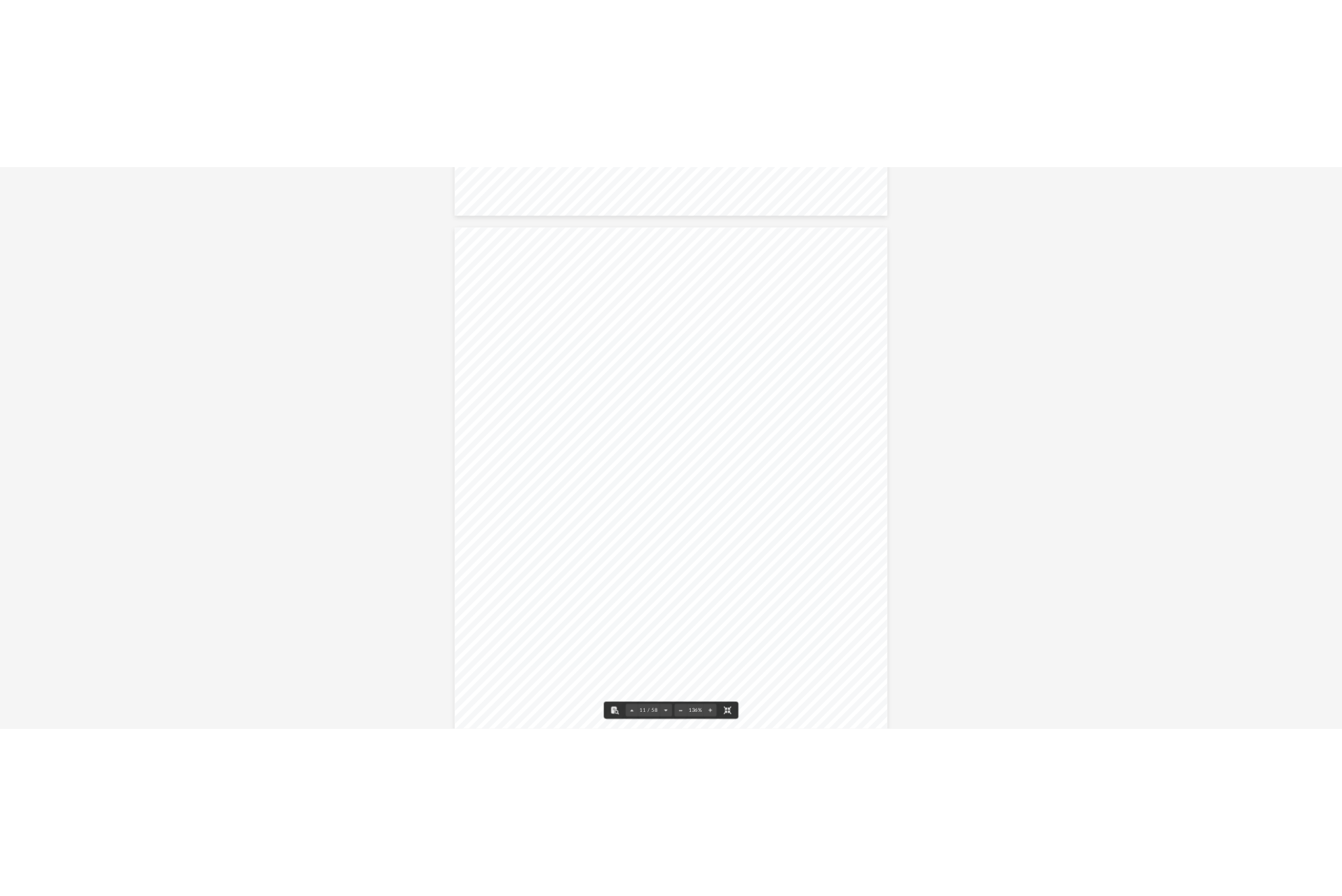
scroll to position [9573, 0]
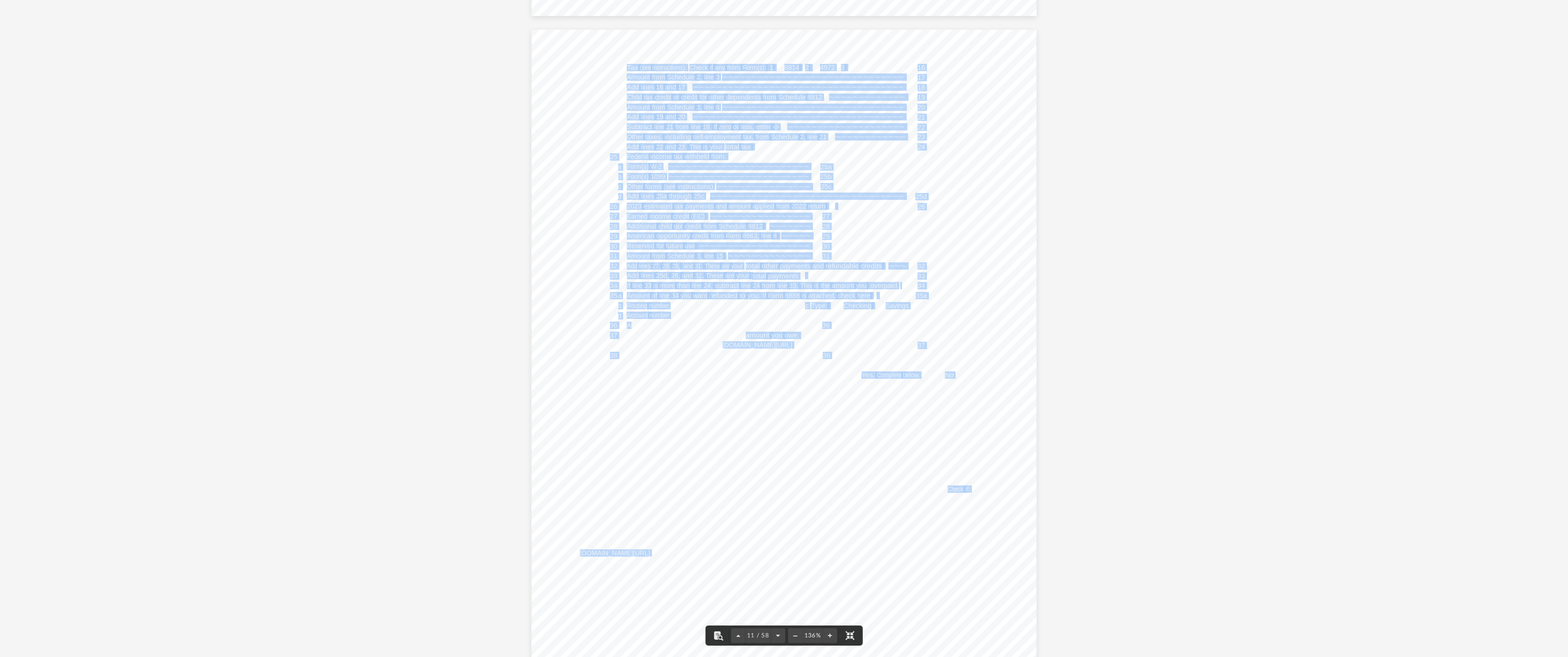
drag, startPoint x: 627, startPoint y: 324, endPoint x: 778, endPoint y: 318, distance: 151.1
click at [778, 318] on div "Form 1040 (2023) Page If you have a qualifying child, attach Sch. EIC. Direct d…" at bounding box center [784, 357] width 505 height 655
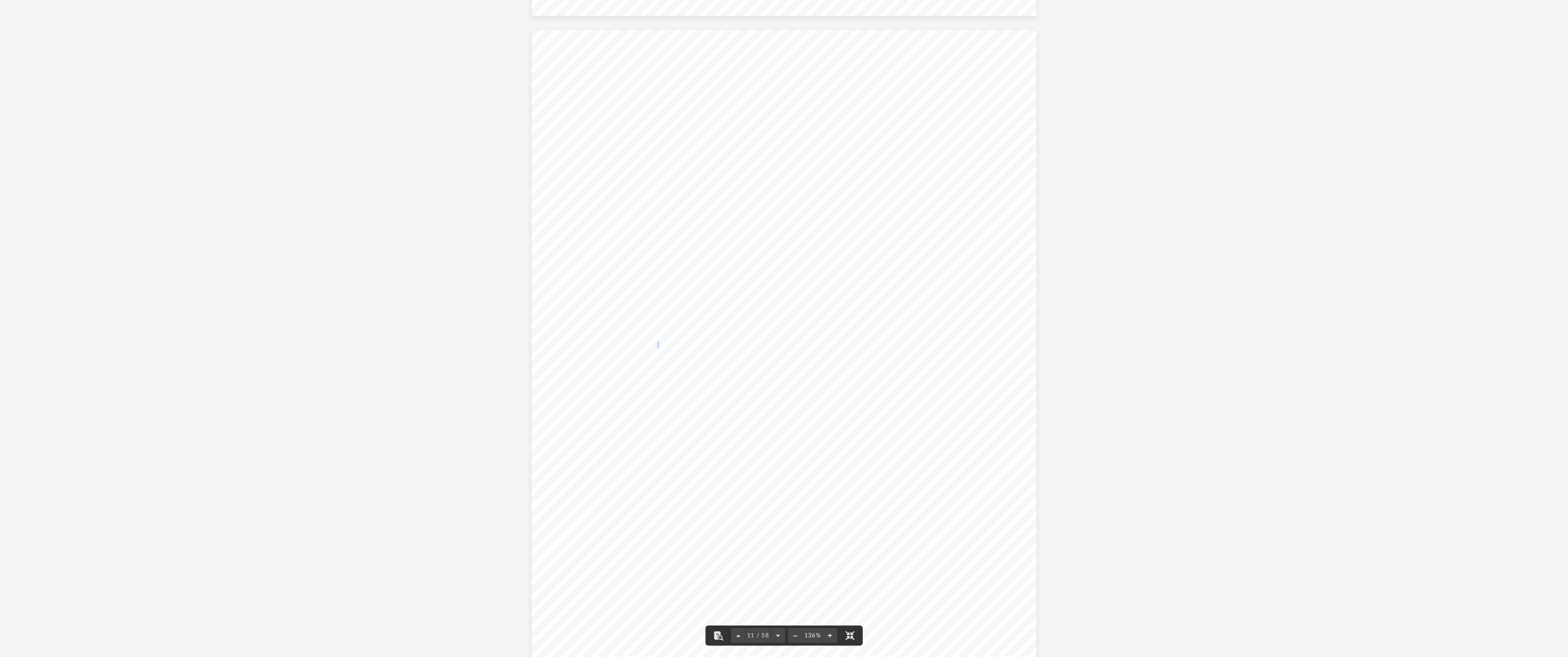
drag, startPoint x: 778, startPoint y: 318, endPoint x: 655, endPoint y: 343, distance: 125.5
click at [657, 343] on span "Page 11" at bounding box center [658, 345] width 2 height 6
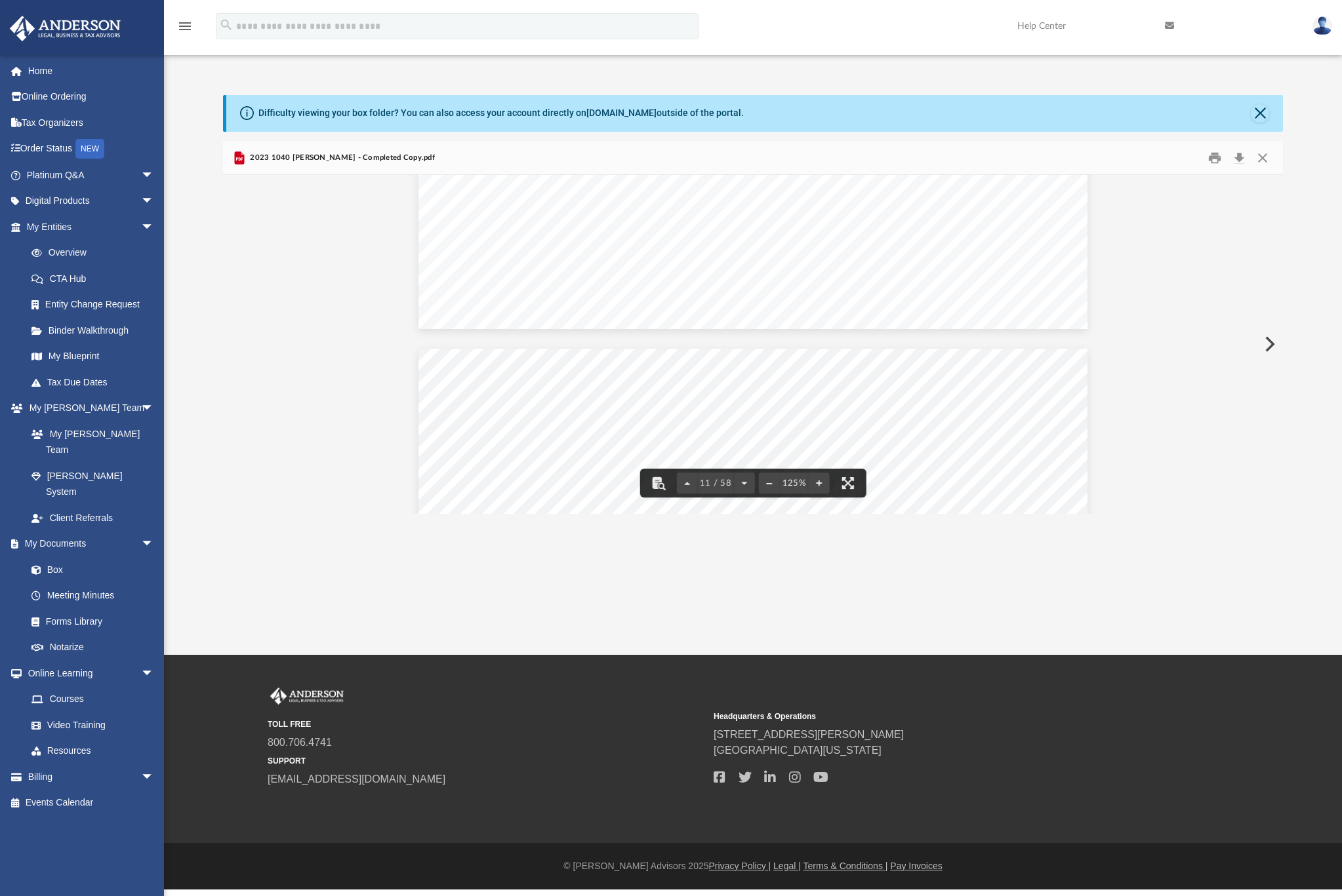
scroll to position [8852, 0]
click at [1035, 621] on div "App rphillipsfpm@gmail.com Sign Out rphillipsfpm@gmail.com Home Online Ordering…" at bounding box center [671, 327] width 1342 height 655
